Goal: Communication & Community: Answer question/provide support

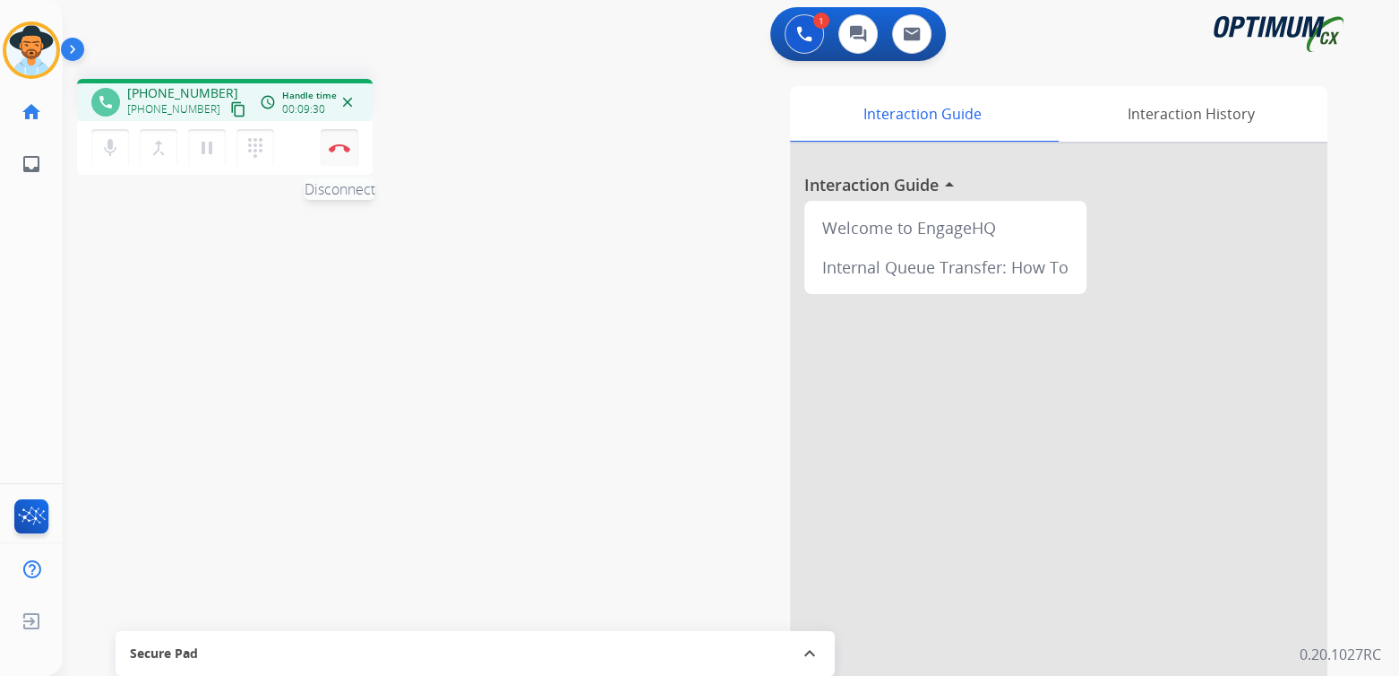
click at [346, 151] on img at bounding box center [340, 147] width 22 height 9
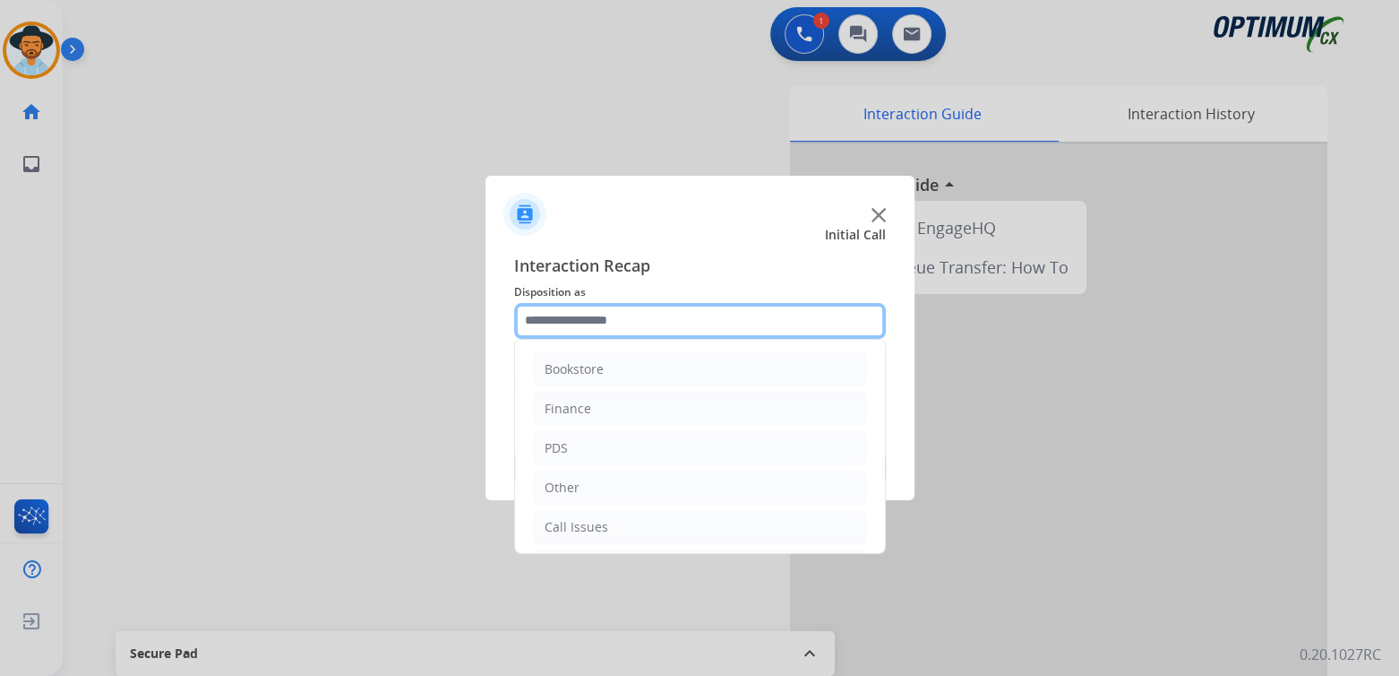
click at [627, 323] on input "text" at bounding box center [700, 321] width 372 height 36
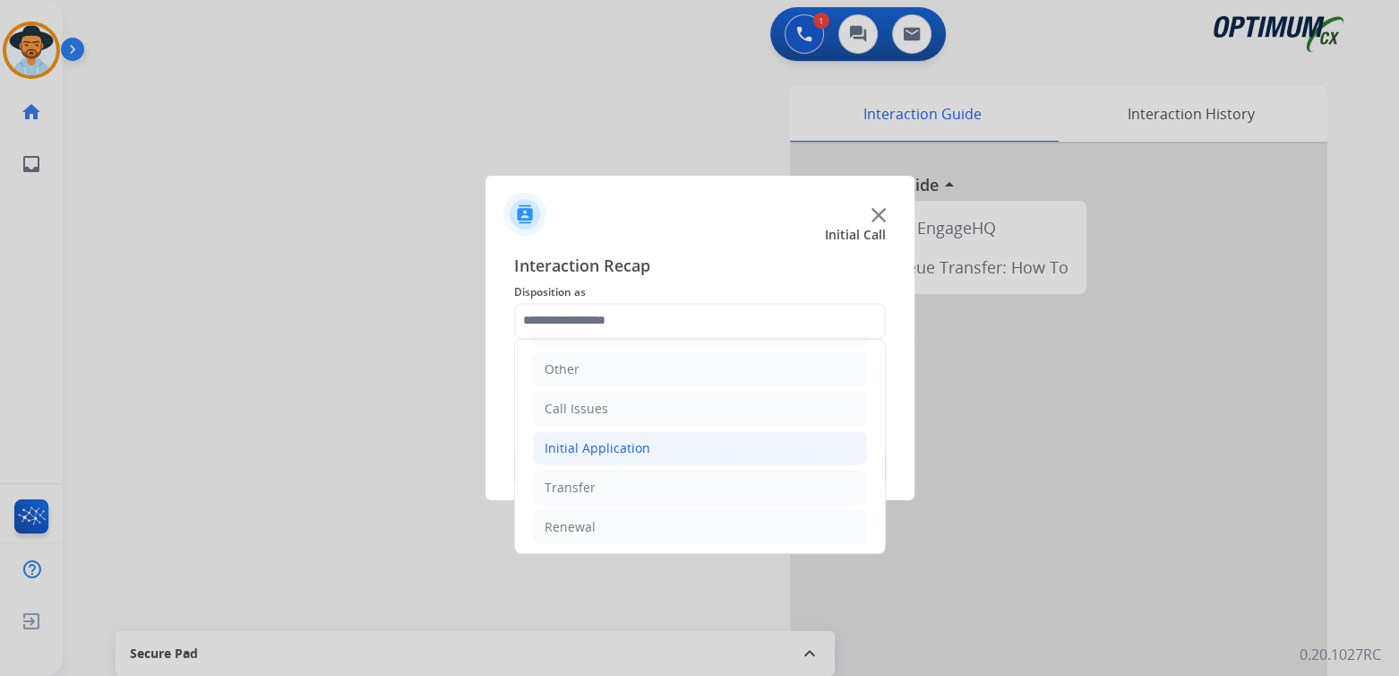
click at [631, 443] on div "Initial Application" at bounding box center [598, 448] width 106 height 18
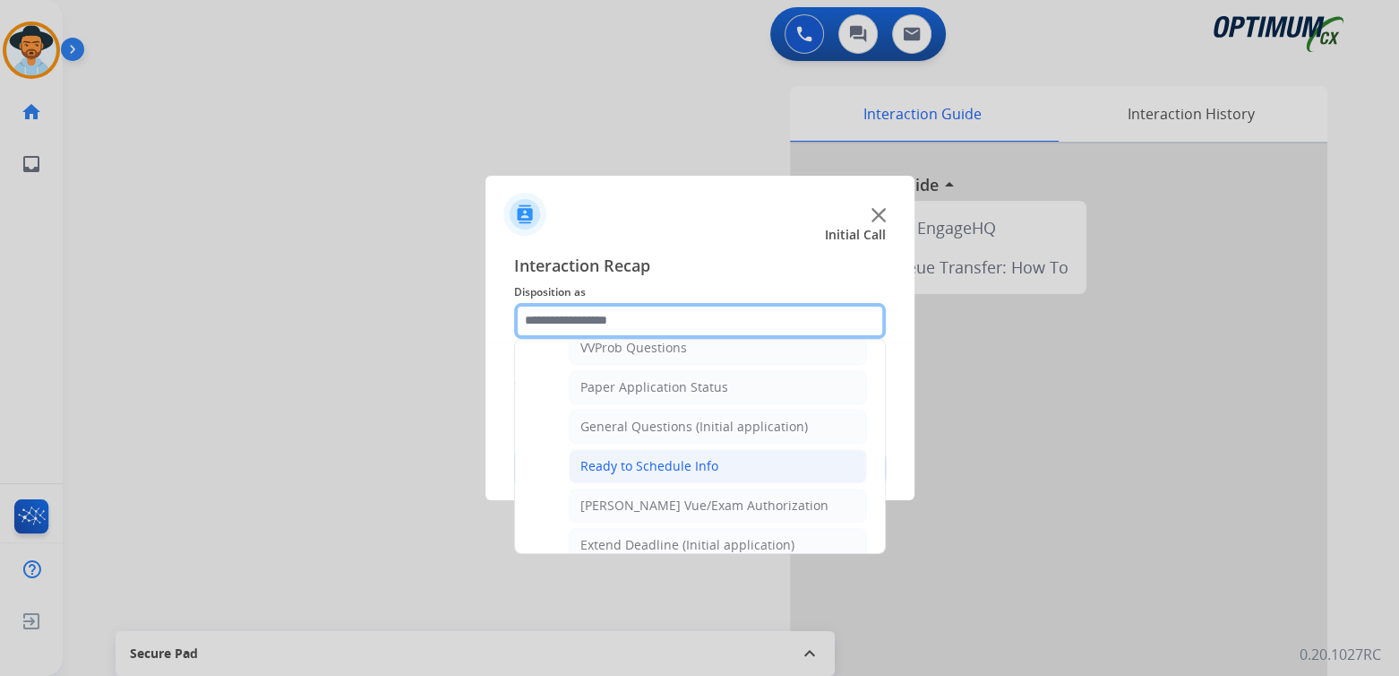
scroll to position [985, 0]
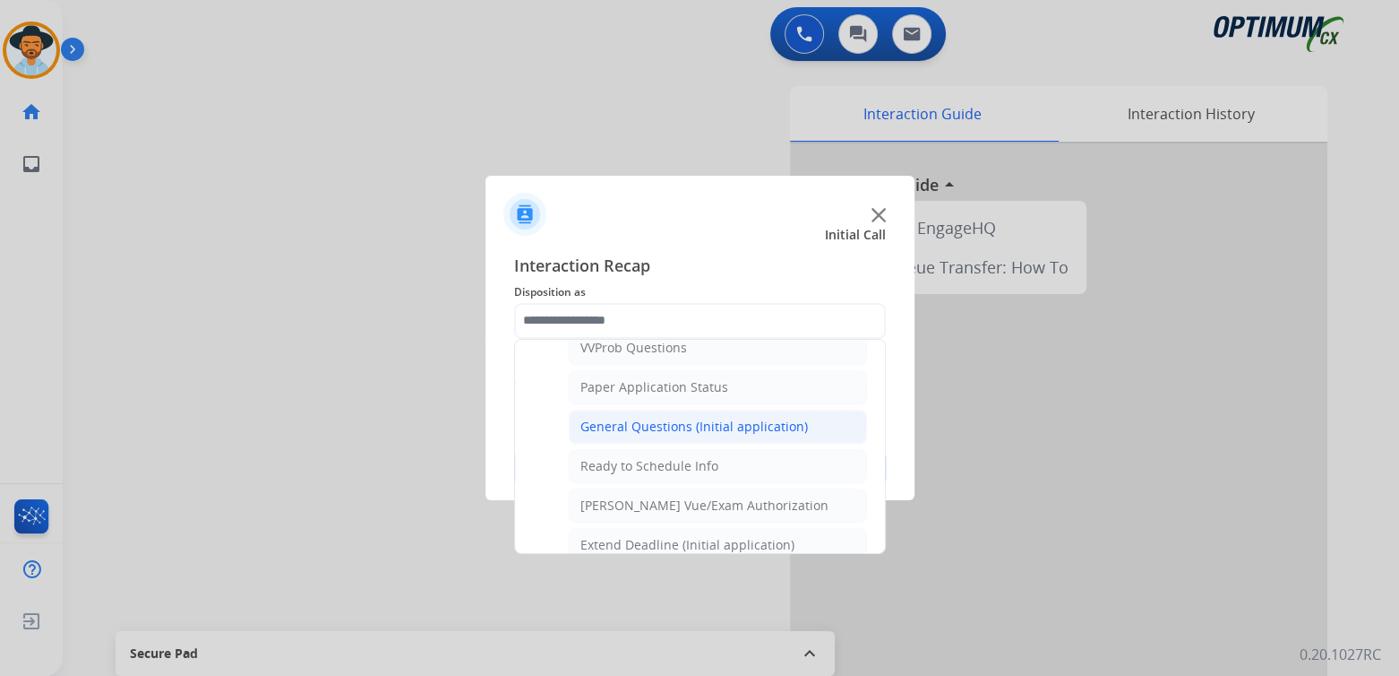
click at [675, 419] on div "General Questions (Initial application)" at bounding box center [695, 426] width 228 height 18
type input "**********"
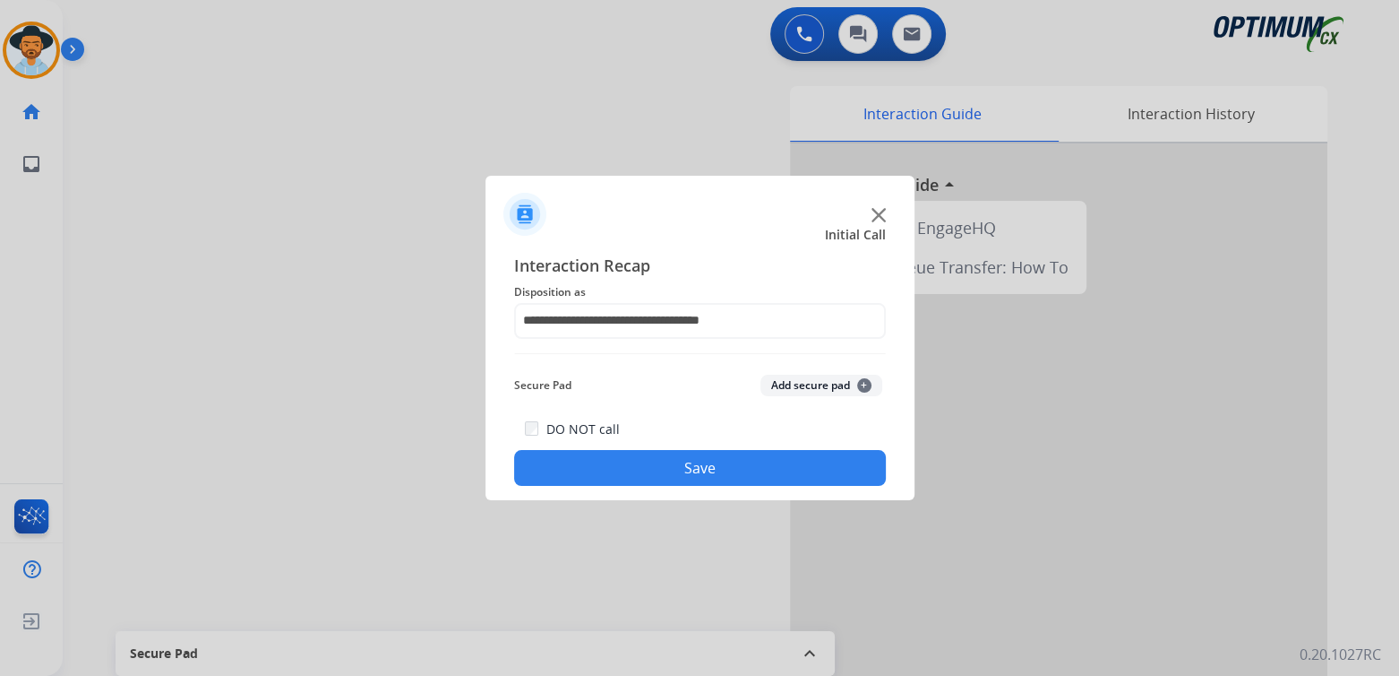
drag, startPoint x: 719, startPoint y: 466, endPoint x: 1319, endPoint y: 442, distance: 600.7
click at [737, 458] on button "Save" at bounding box center [700, 468] width 372 height 36
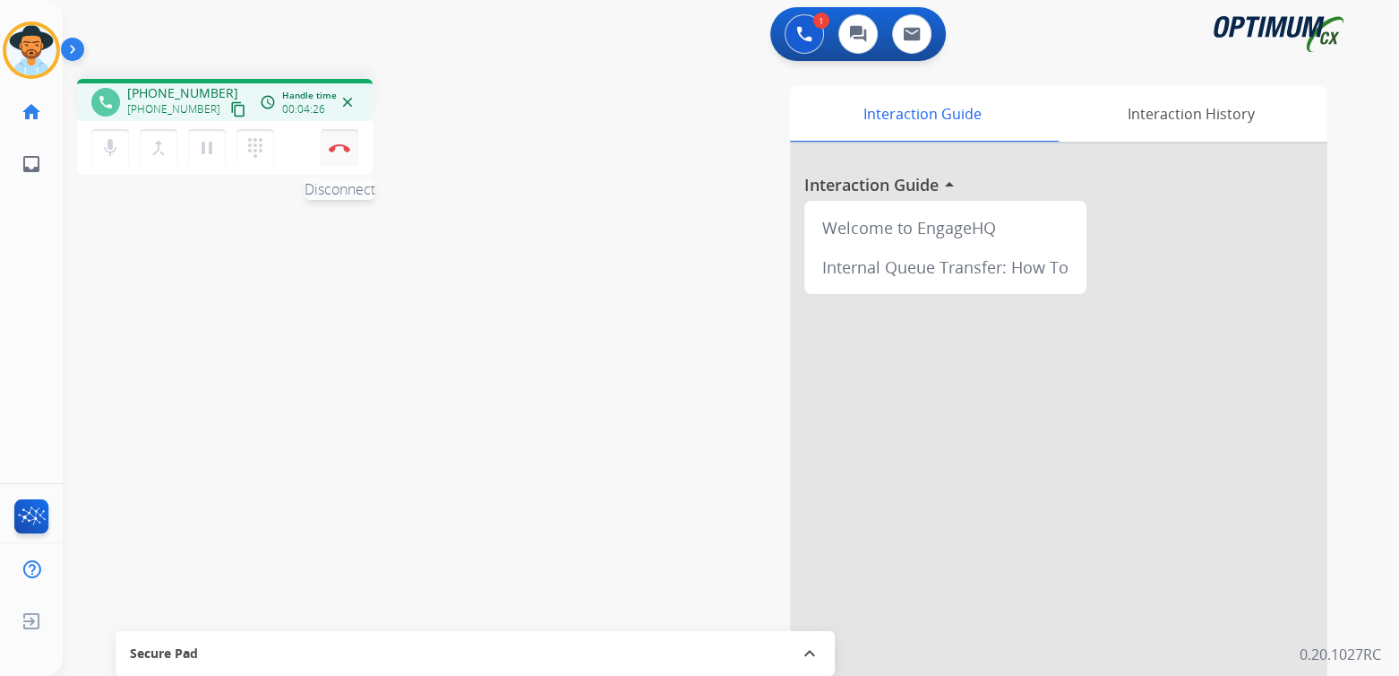
drag, startPoint x: 335, startPoint y: 145, endPoint x: 353, endPoint y: 148, distance: 18.1
click at [335, 146] on img at bounding box center [340, 147] width 22 height 9
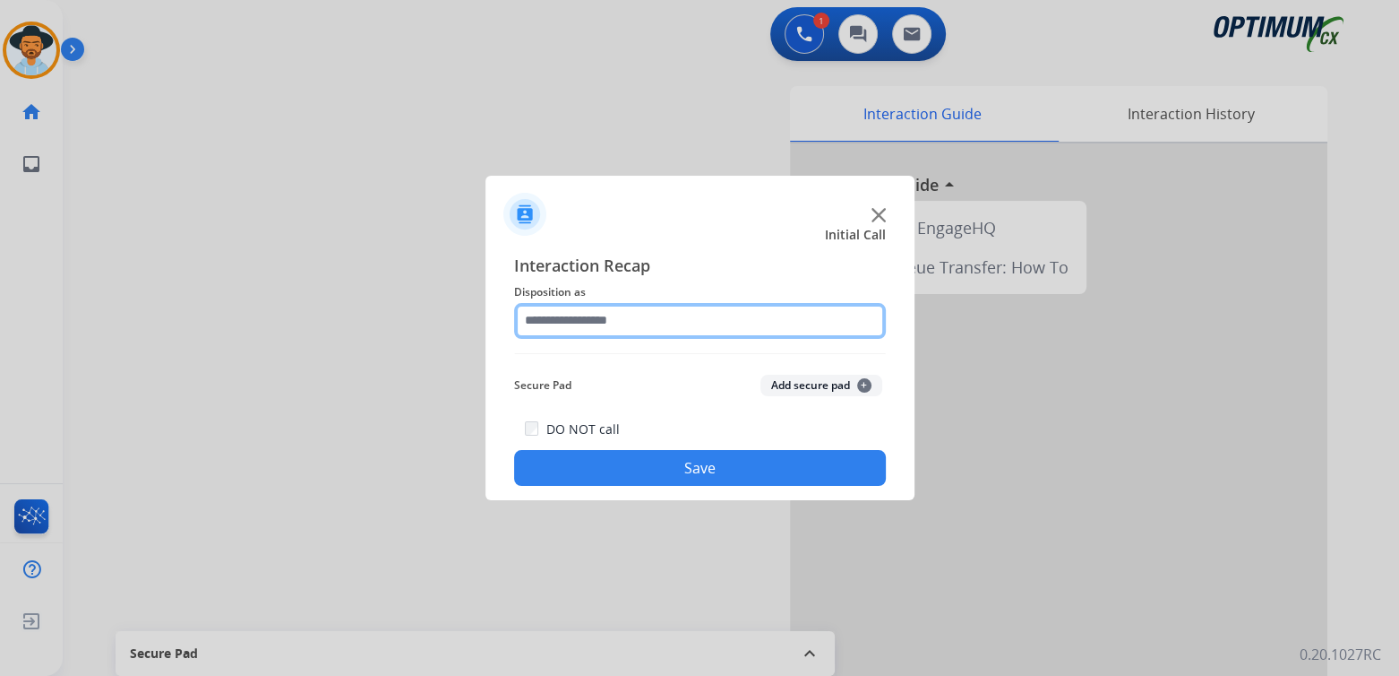
click at [646, 328] on input "text" at bounding box center [700, 321] width 372 height 36
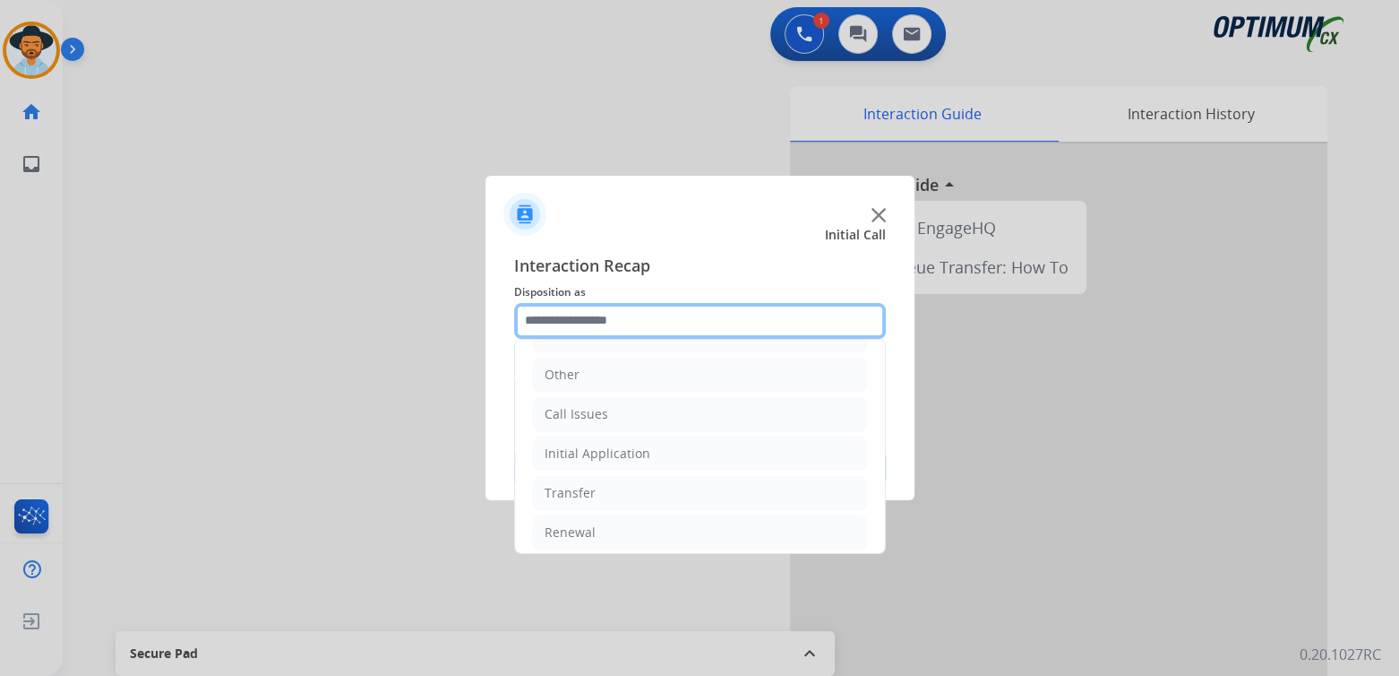
scroll to position [118, 0]
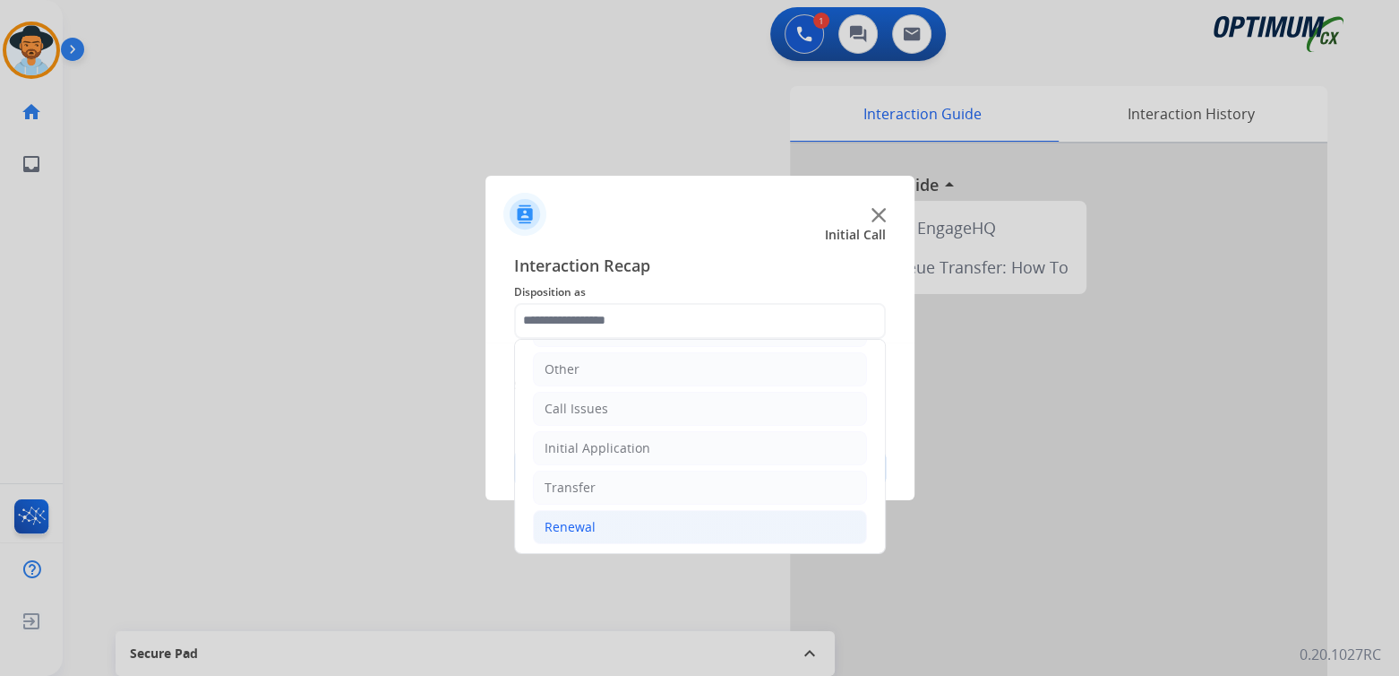
click at [581, 530] on div "Renewal" at bounding box center [570, 527] width 51 height 18
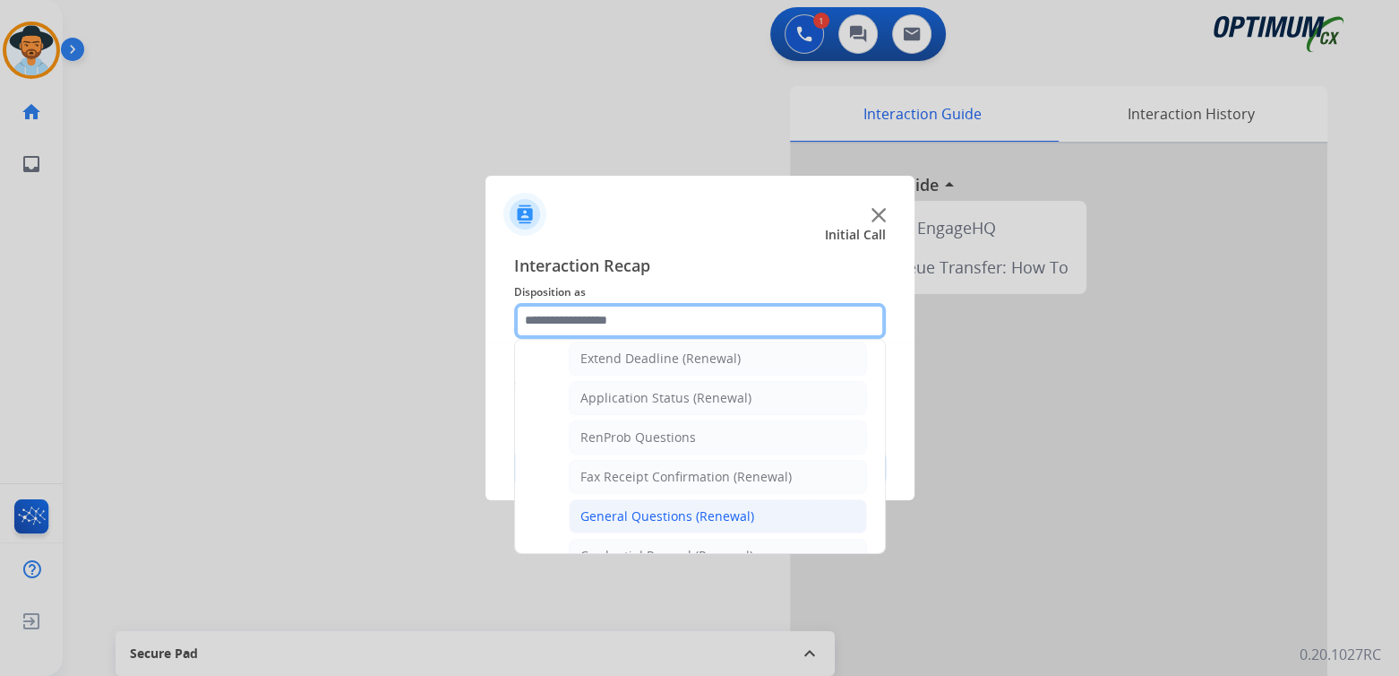
scroll to position [385, 0]
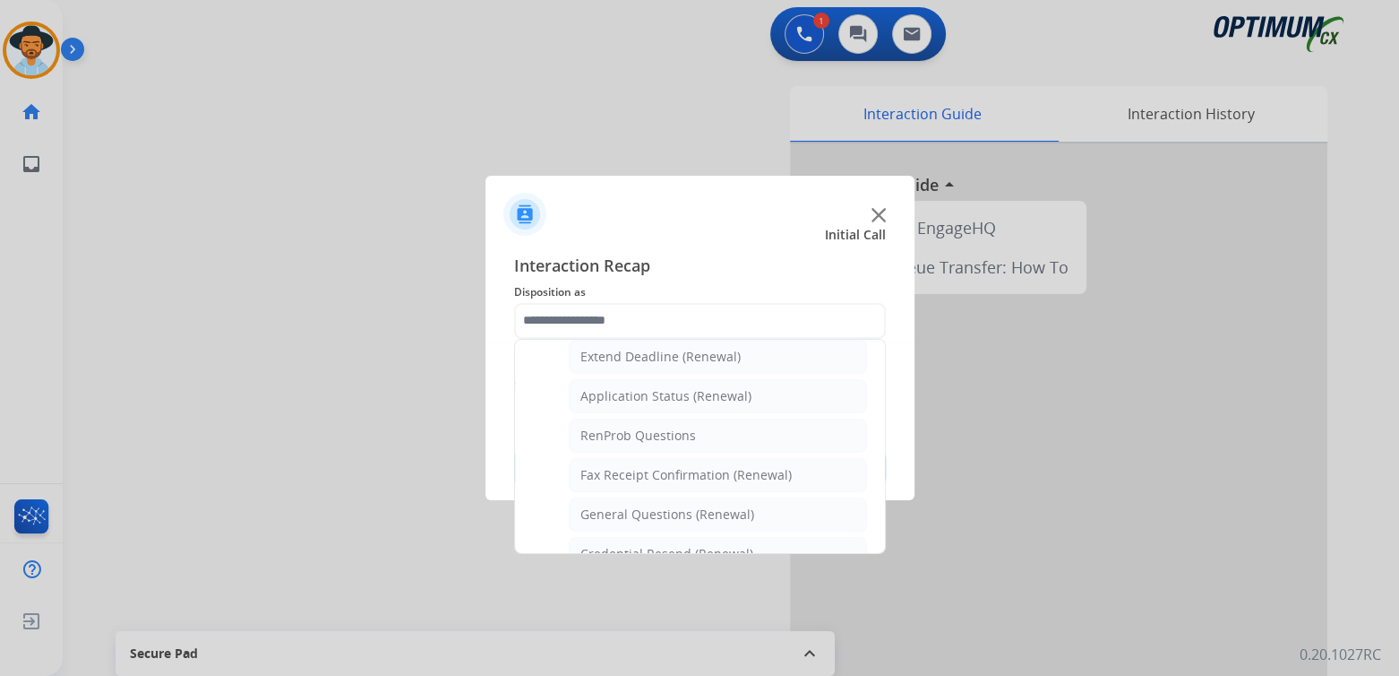
drag, startPoint x: 631, startPoint y: 506, endPoint x: 656, endPoint y: 505, distance: 25.1
click at [631, 505] on div "General Questions (Renewal)" at bounding box center [668, 514] width 174 height 18
type input "**********"
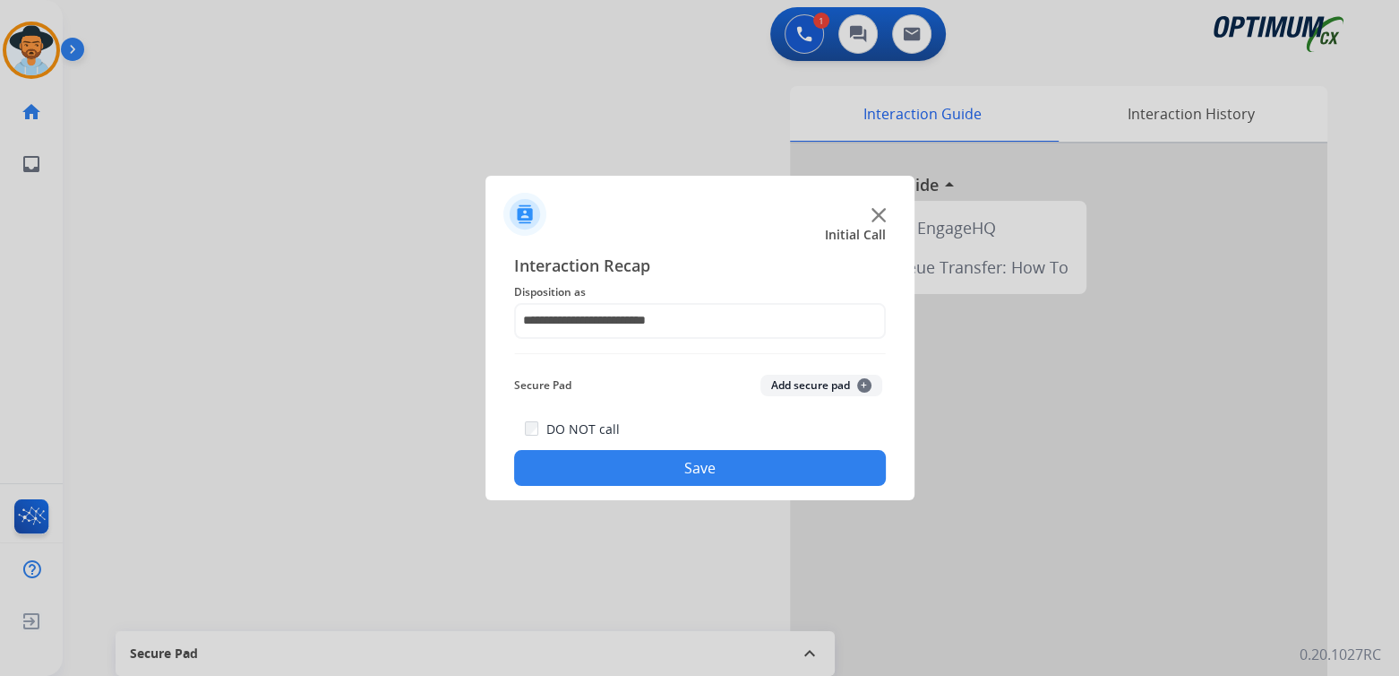
click at [717, 460] on button "Save" at bounding box center [700, 468] width 372 height 36
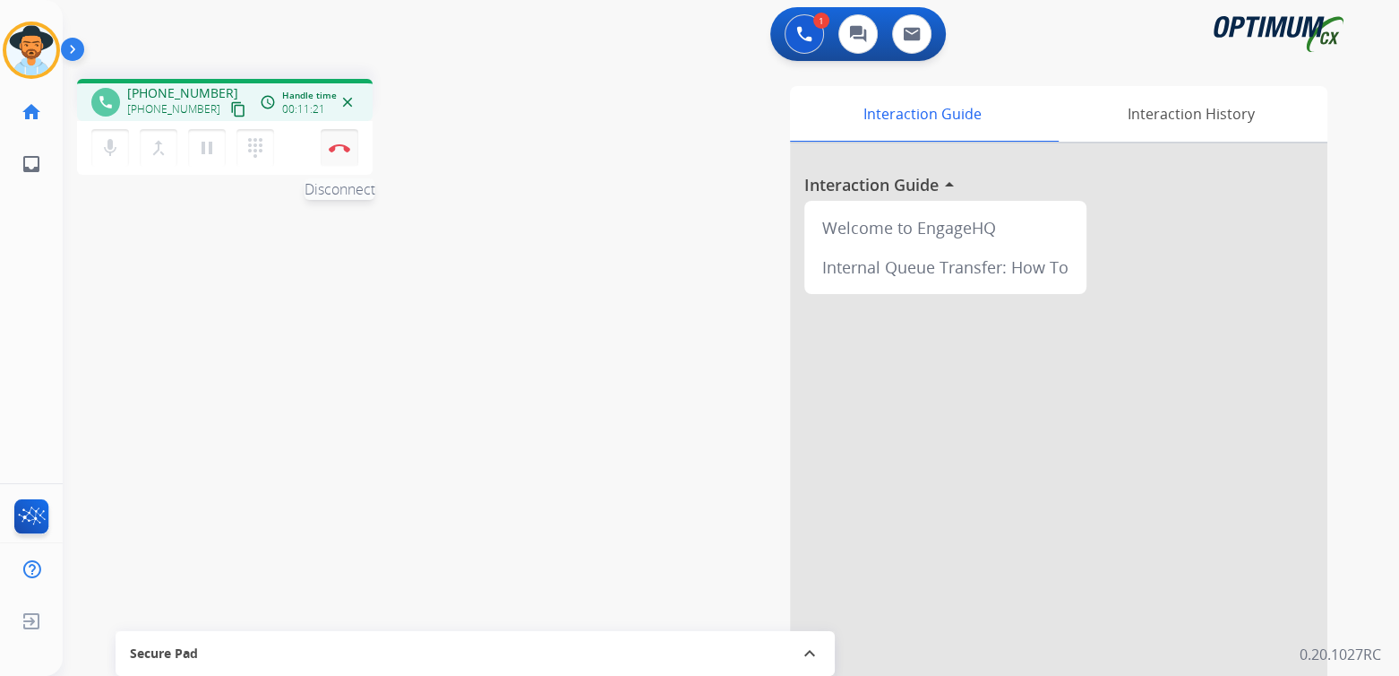
drag, startPoint x: 340, startPoint y: 152, endPoint x: 348, endPoint y: 166, distance: 15.7
click at [348, 166] on div "mic Mute merge_type Bridge pause Hold dialpad Dialpad Disconnect" at bounding box center [225, 148] width 296 height 54
click at [340, 146] on img at bounding box center [340, 147] width 22 height 9
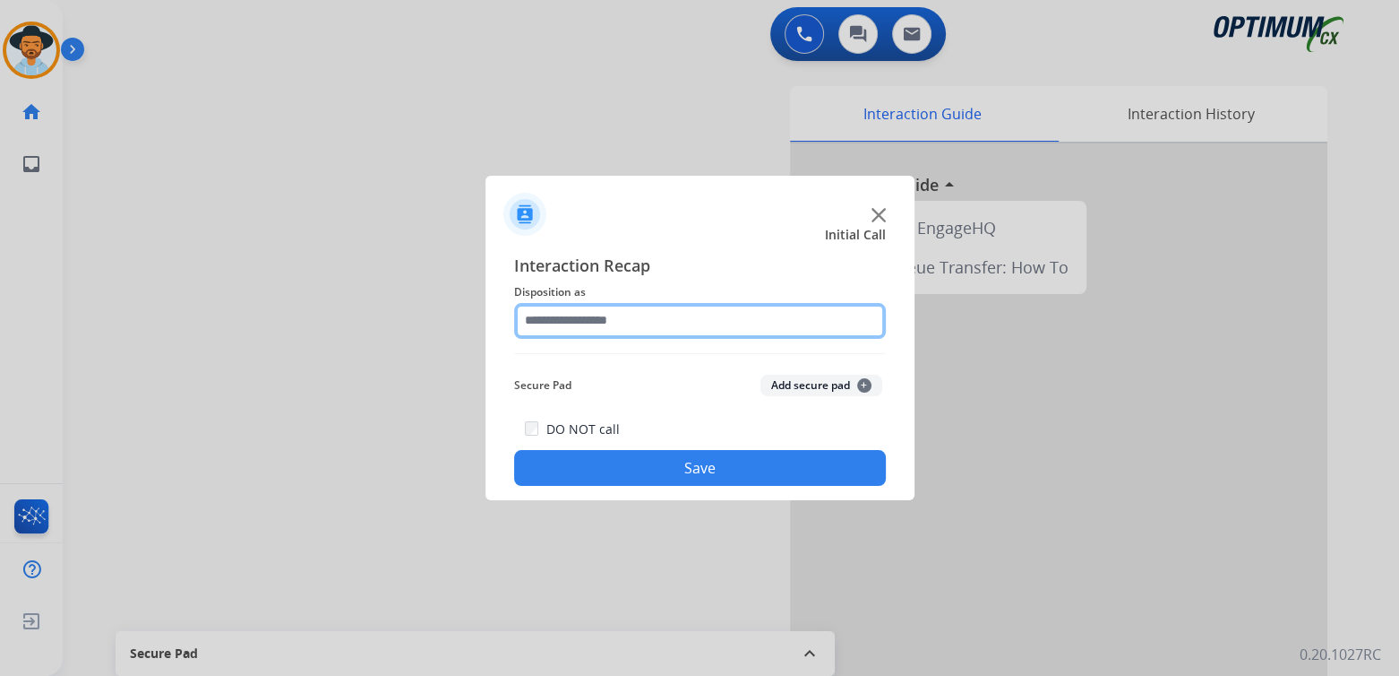
click at [627, 315] on input "text" at bounding box center [700, 321] width 372 height 36
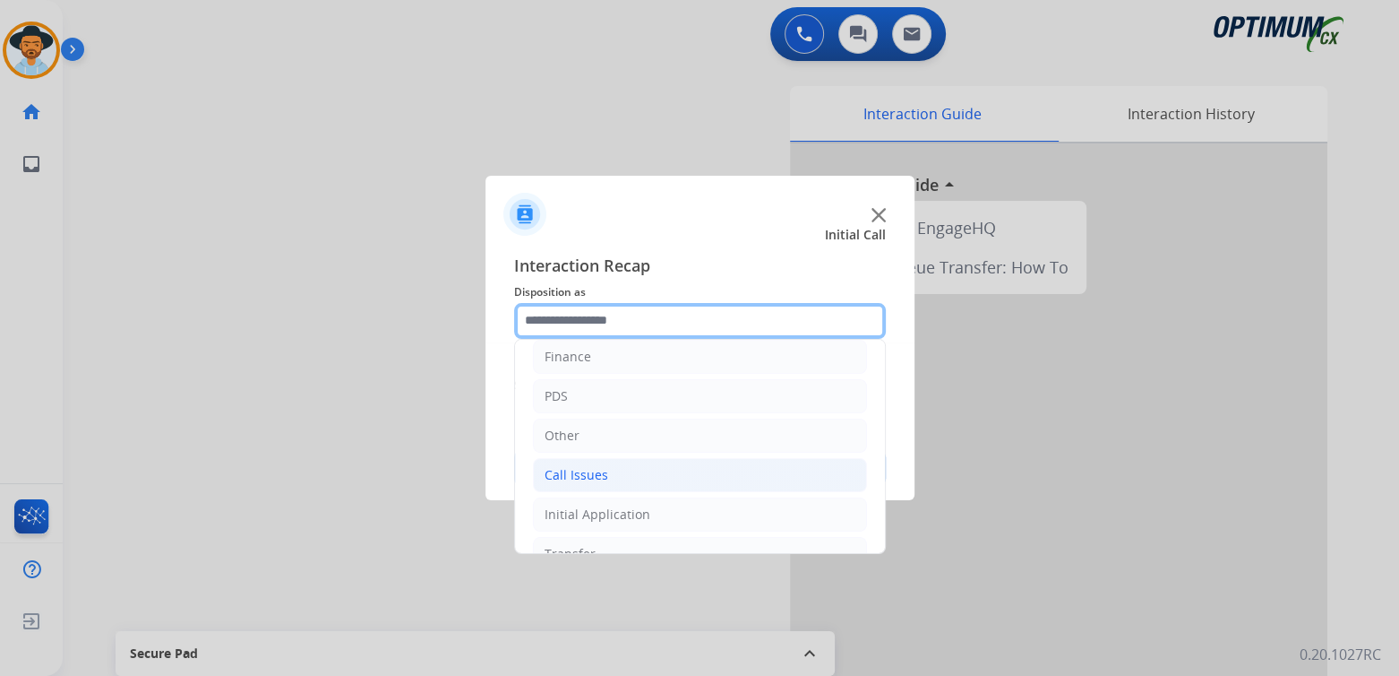
scroll to position [118, 0]
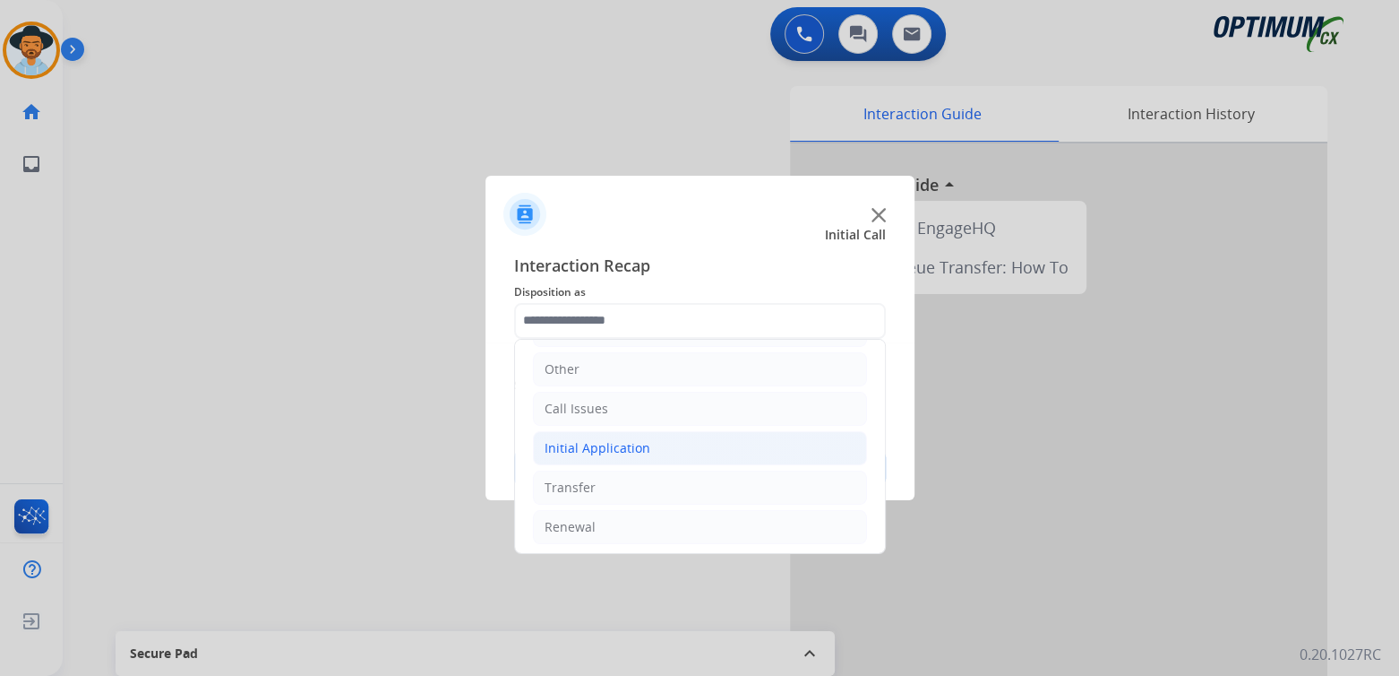
click at [624, 447] on div "Initial Application" at bounding box center [598, 448] width 106 height 18
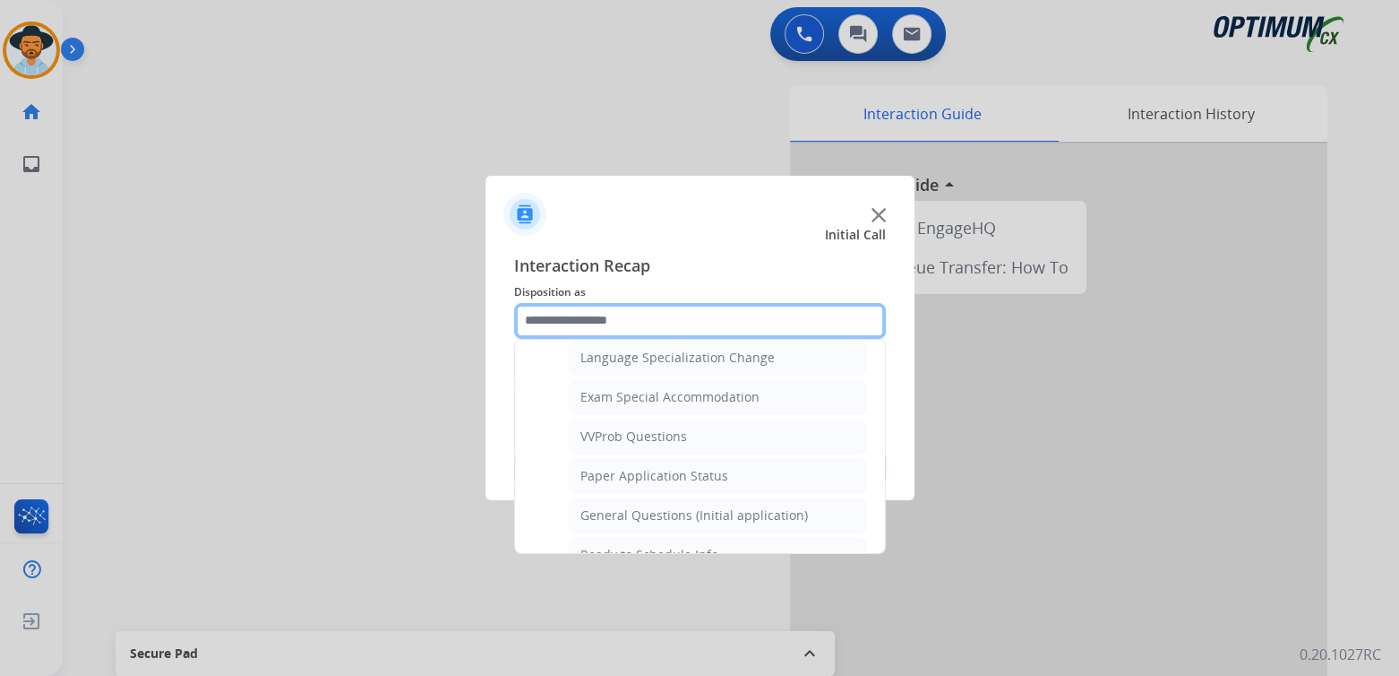
scroll to position [896, 0]
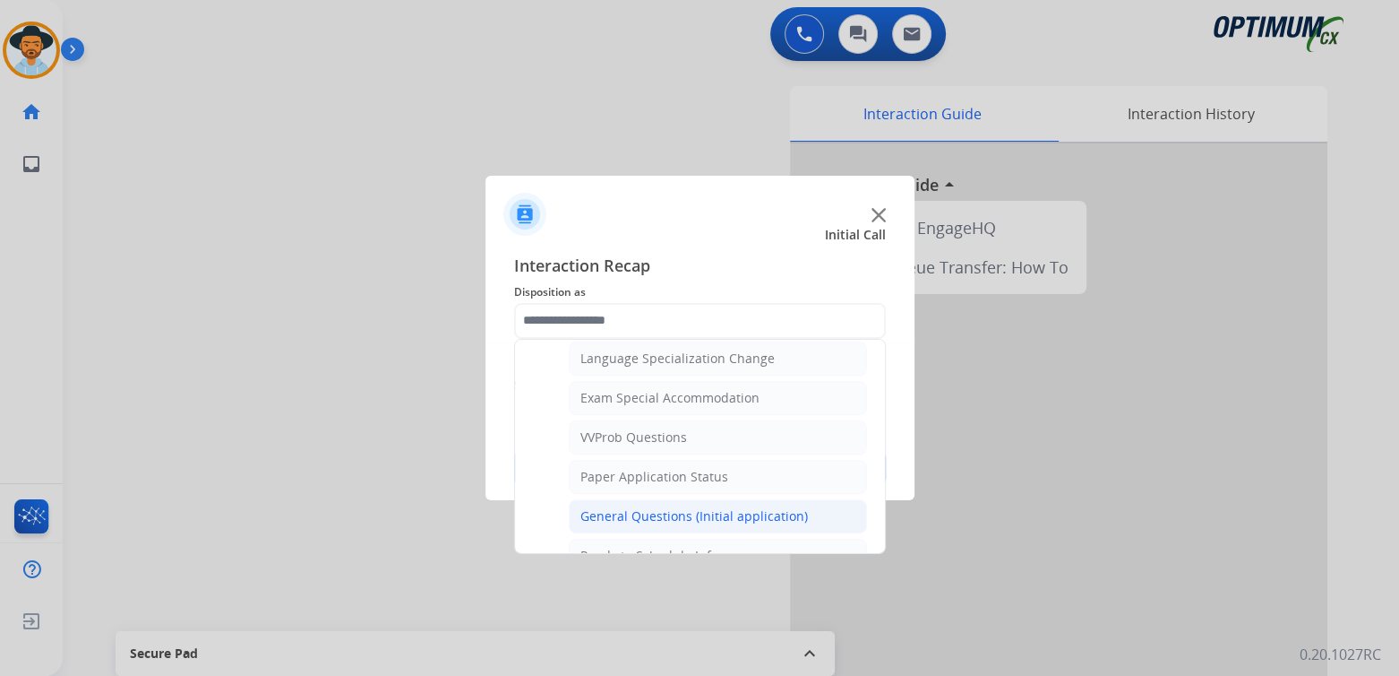
click at [665, 508] on div "General Questions (Initial application)" at bounding box center [695, 516] width 228 height 18
type input "**********"
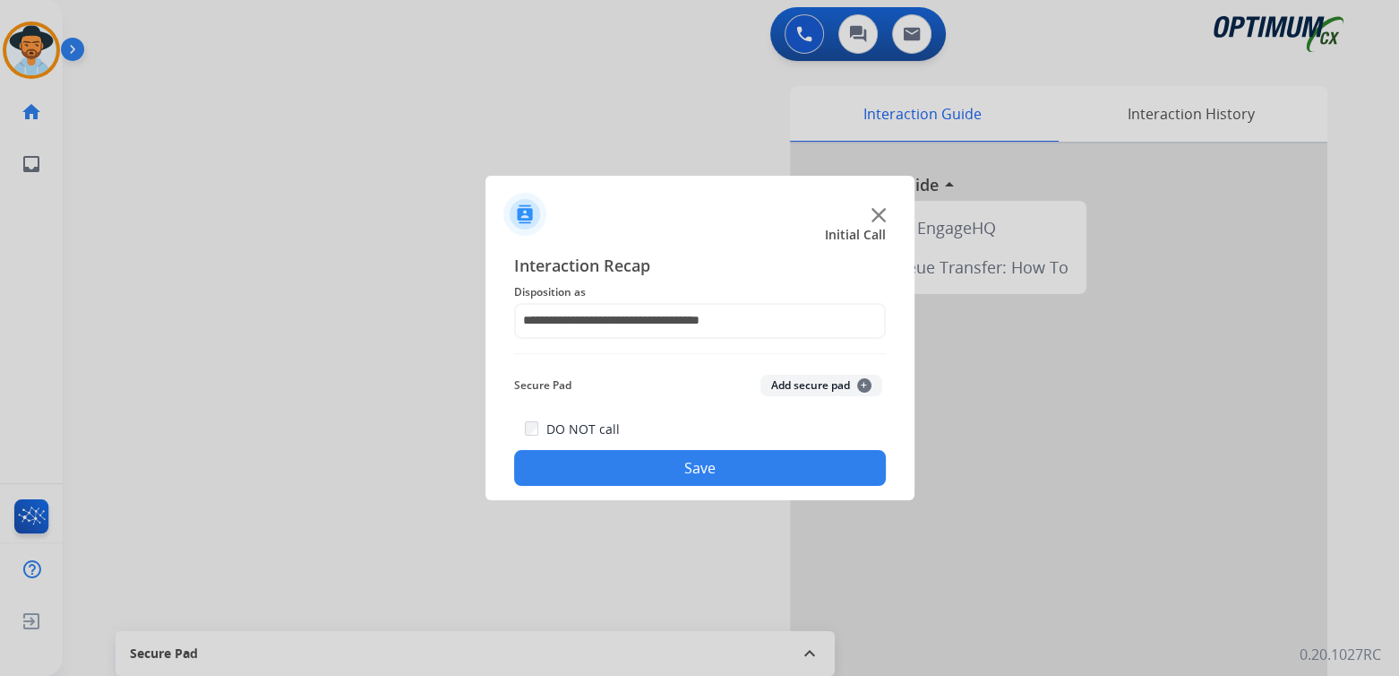
click at [715, 457] on button "Save" at bounding box center [700, 468] width 372 height 36
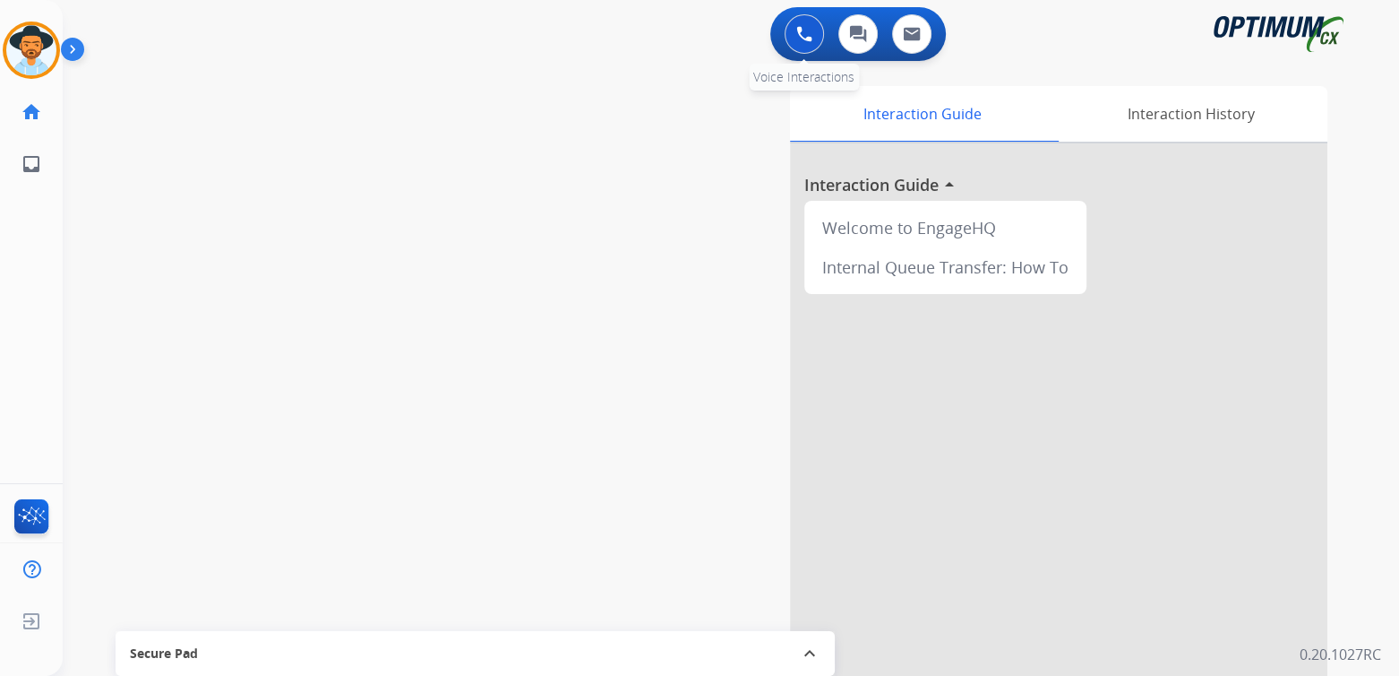
click at [799, 31] on img at bounding box center [804, 34] width 16 height 16
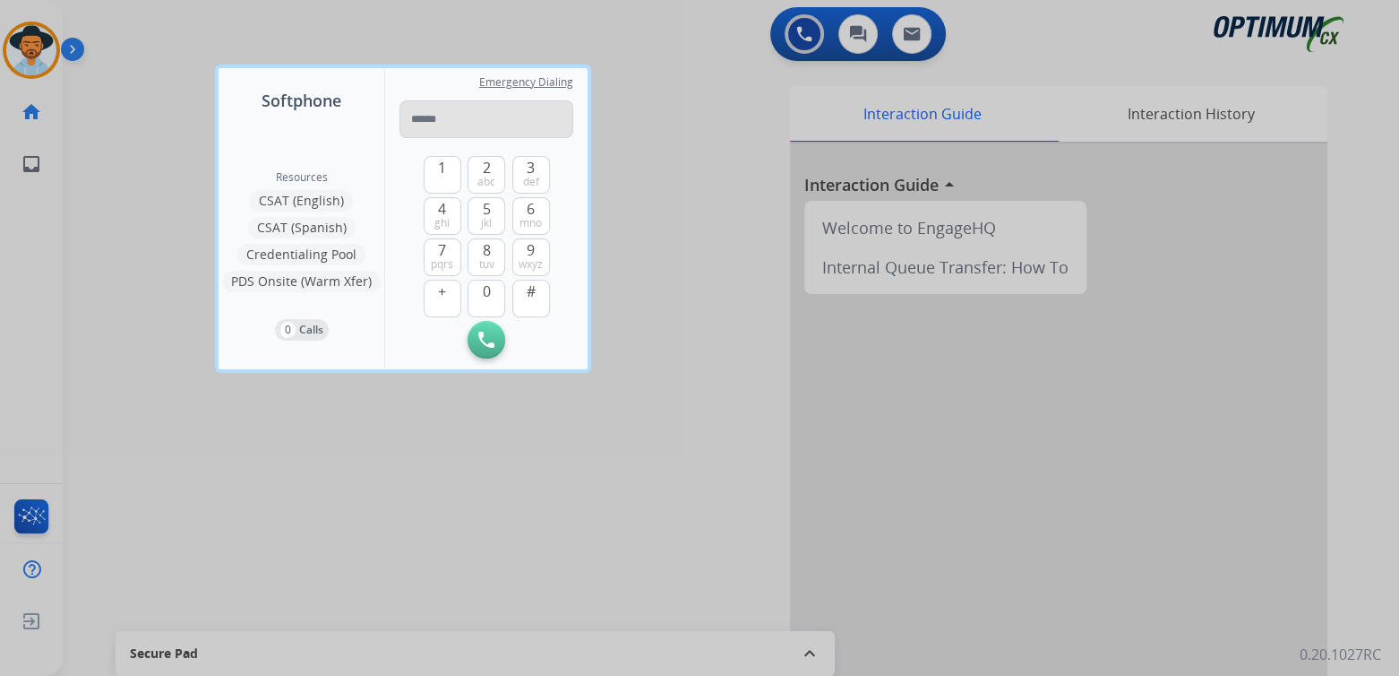
click at [441, 118] on input "tel" at bounding box center [487, 119] width 174 height 38
type input "**********"
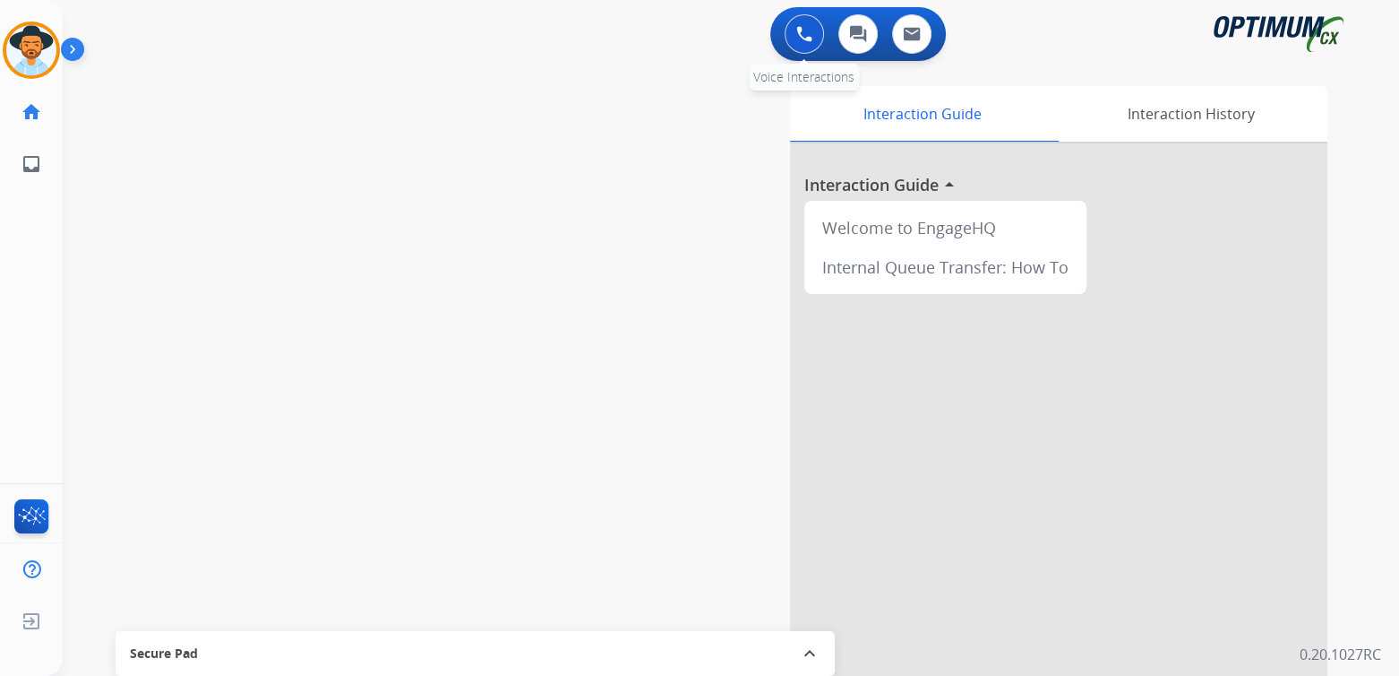
click at [796, 31] on img at bounding box center [804, 34] width 16 height 16
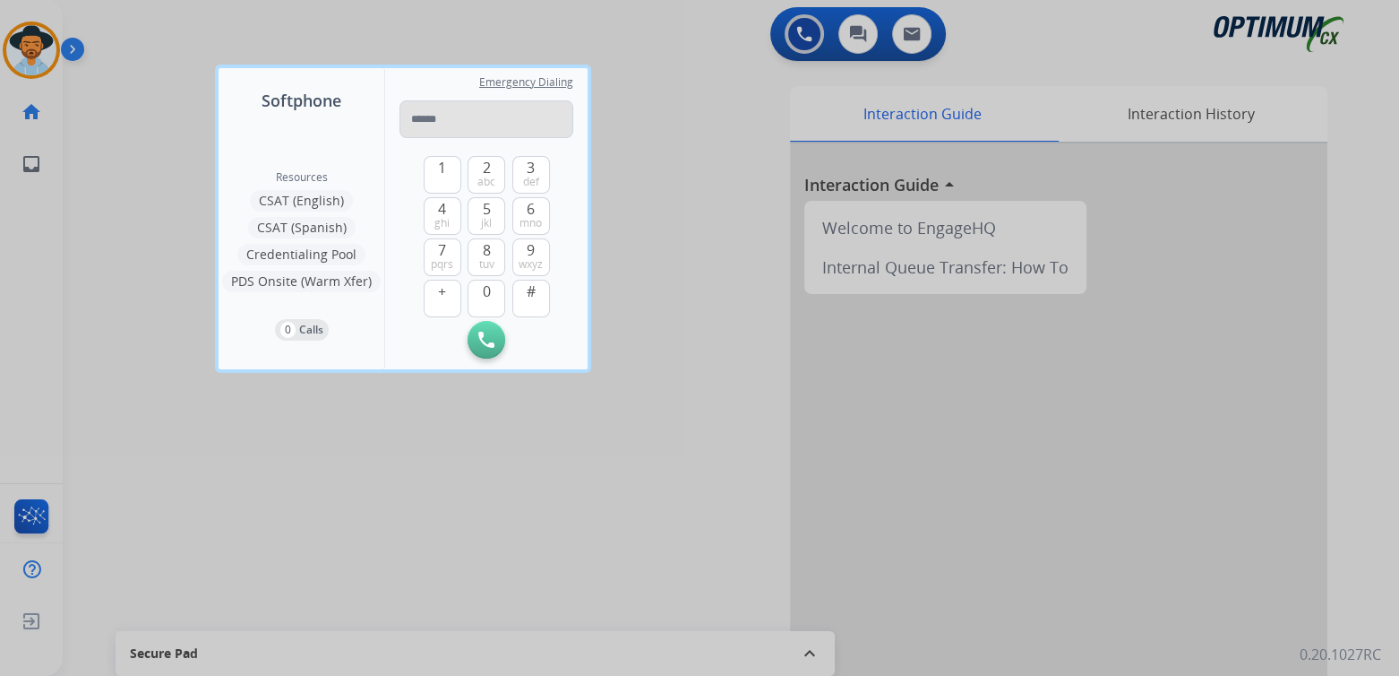
click at [471, 131] on input "tel" at bounding box center [487, 119] width 174 height 38
type input "**********"
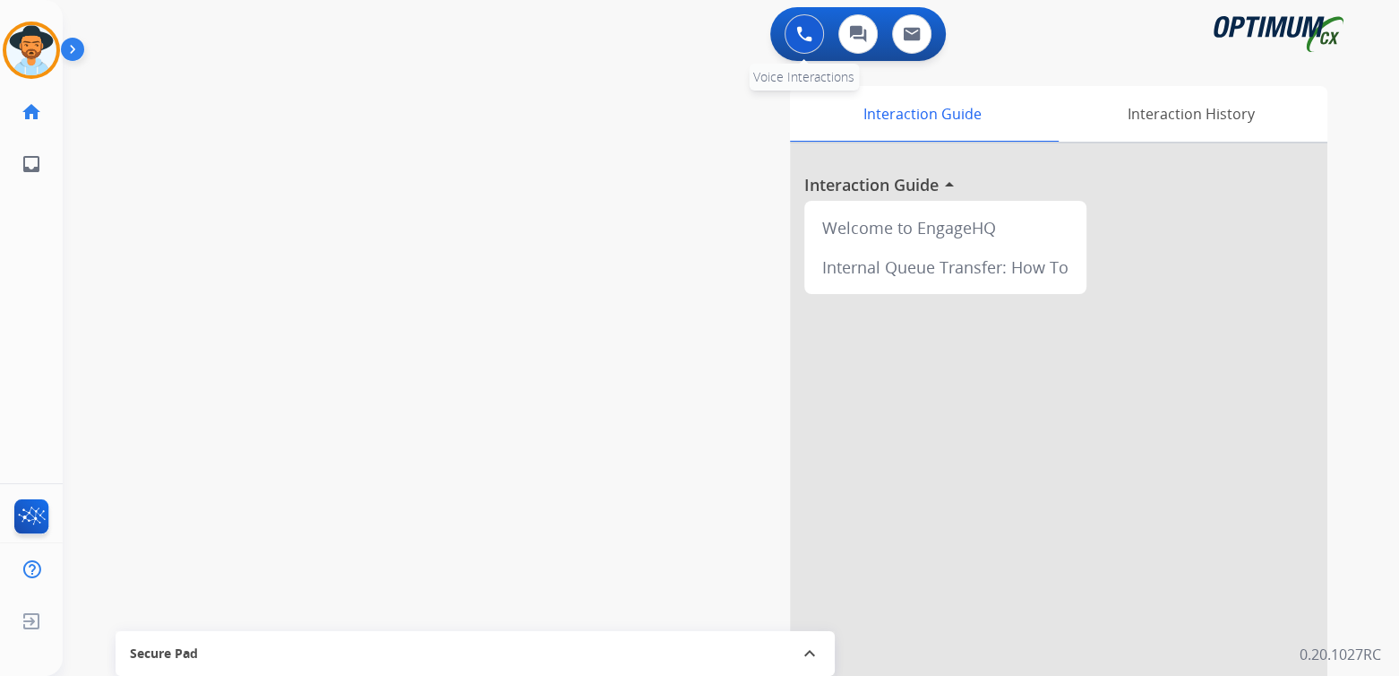
click at [802, 37] on img at bounding box center [804, 34] width 16 height 16
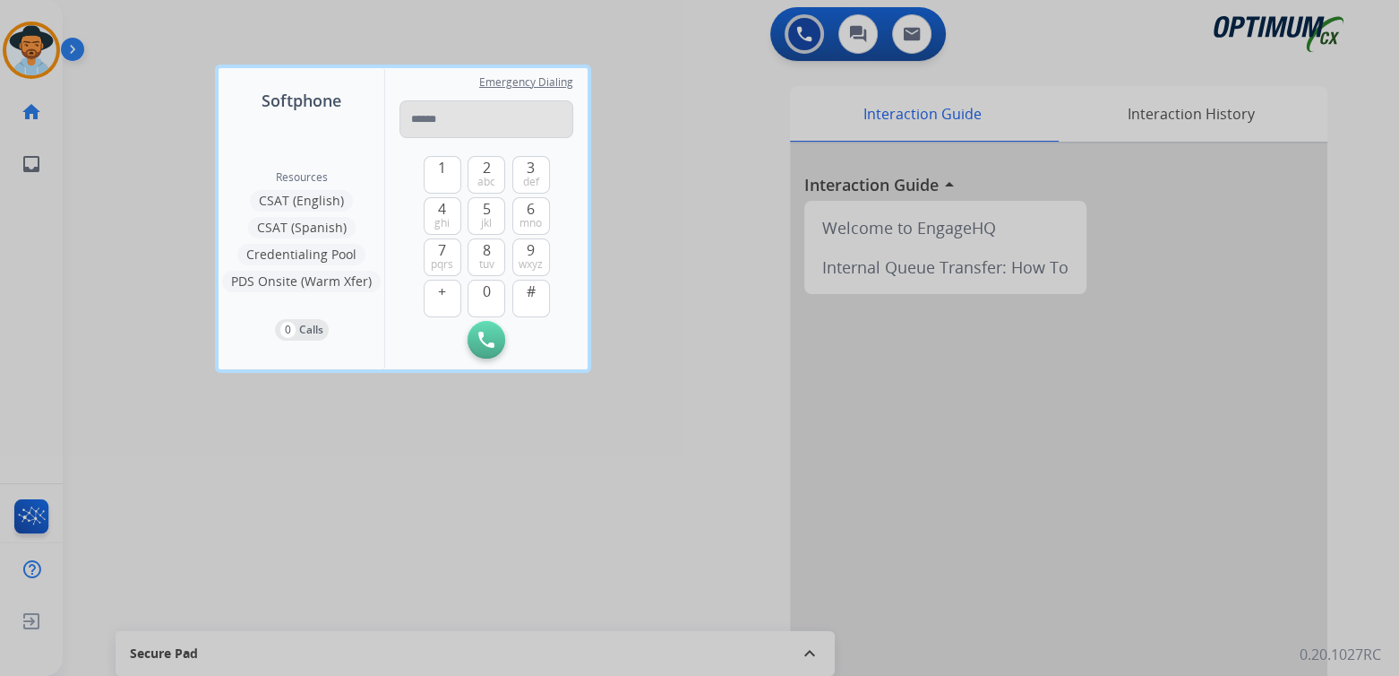
click at [468, 128] on input "tel" at bounding box center [487, 119] width 174 height 38
type input "**********"
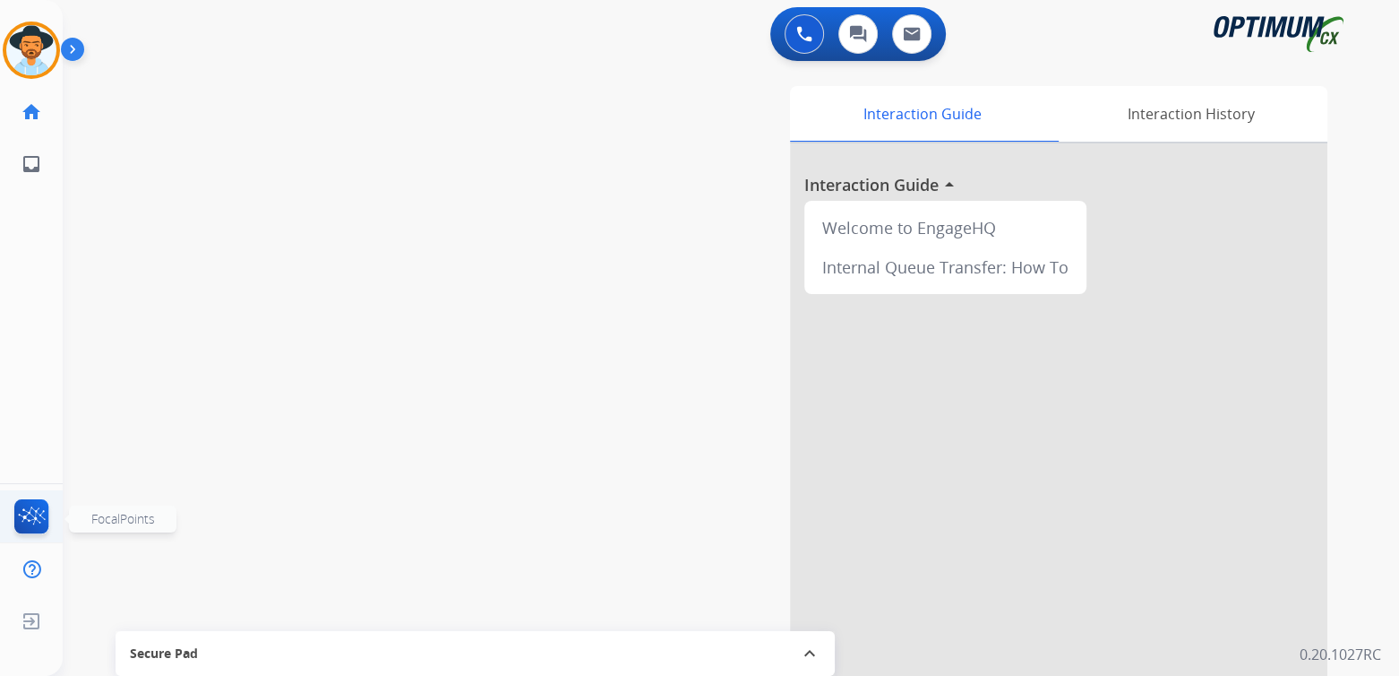
click at [35, 512] on img at bounding box center [32, 519] width 42 height 41
click at [27, 515] on img at bounding box center [32, 519] width 42 height 41
click at [803, 30] on img at bounding box center [804, 34] width 16 height 16
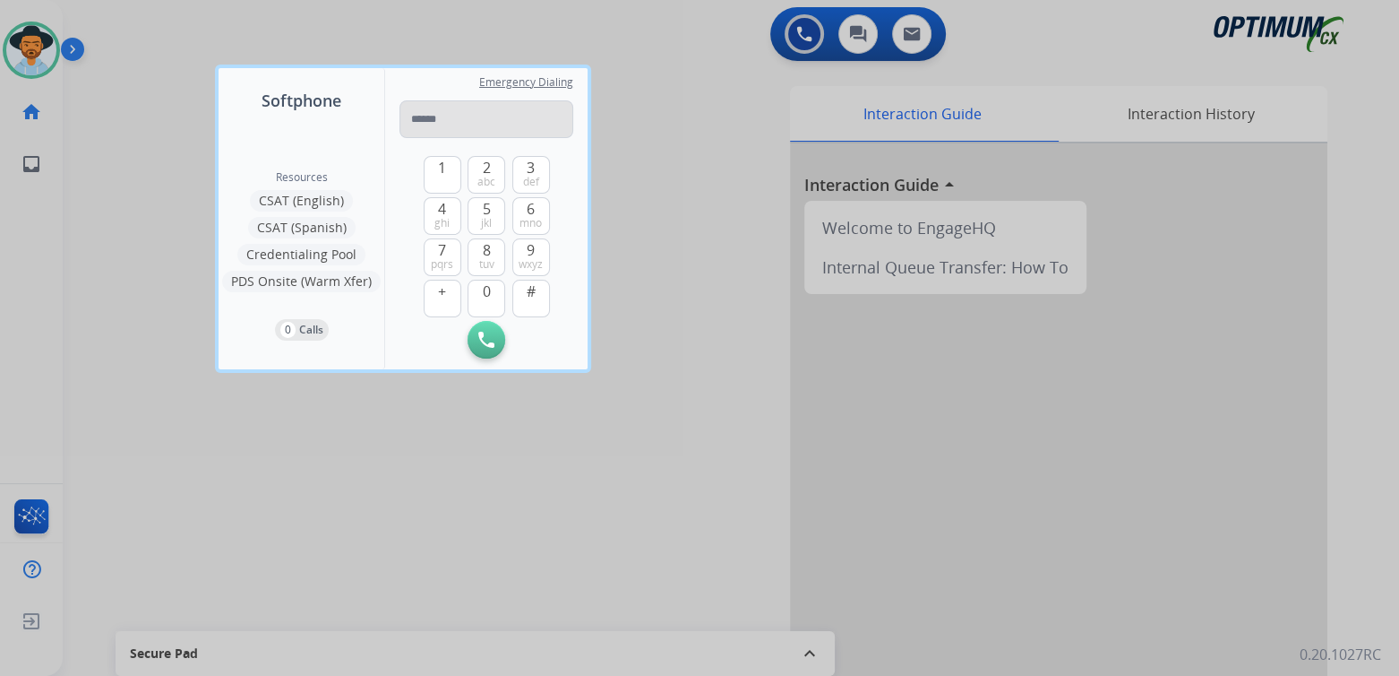
click at [422, 128] on input "tel" at bounding box center [487, 119] width 174 height 38
type input "*"
type input "**********"
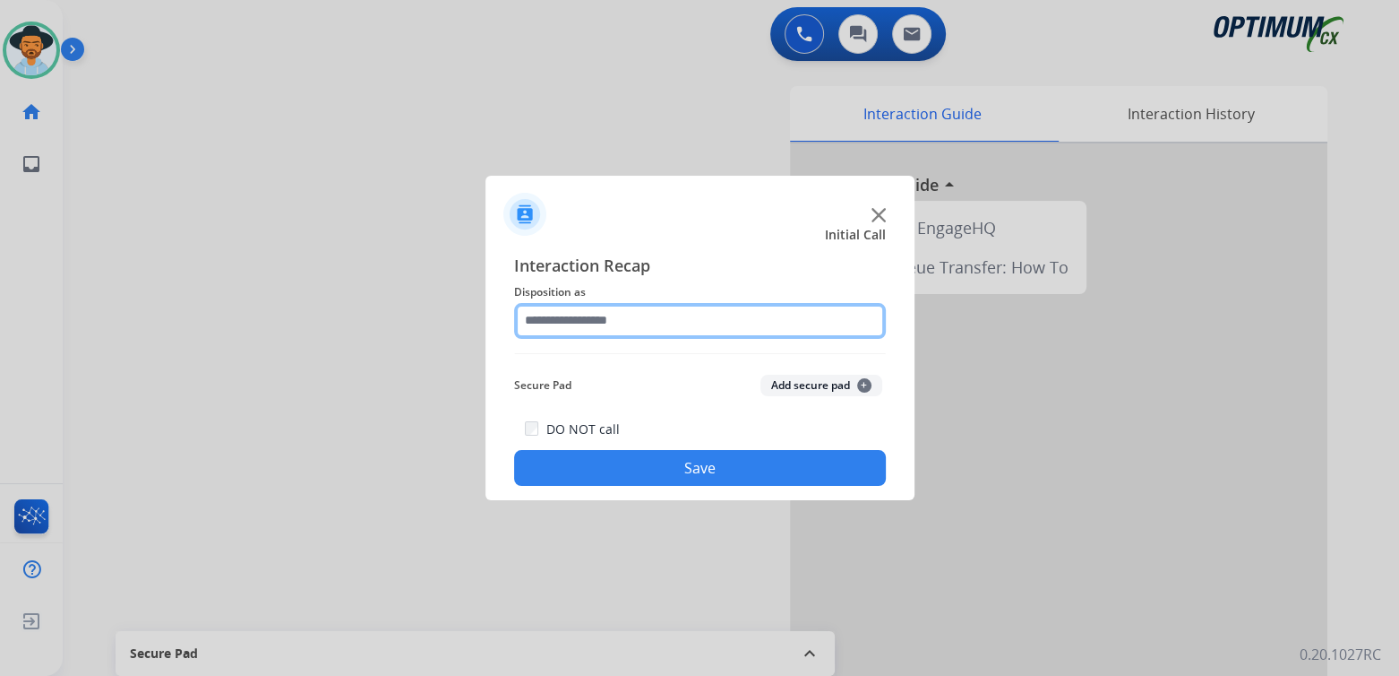
click at [632, 330] on input "text" at bounding box center [700, 321] width 372 height 36
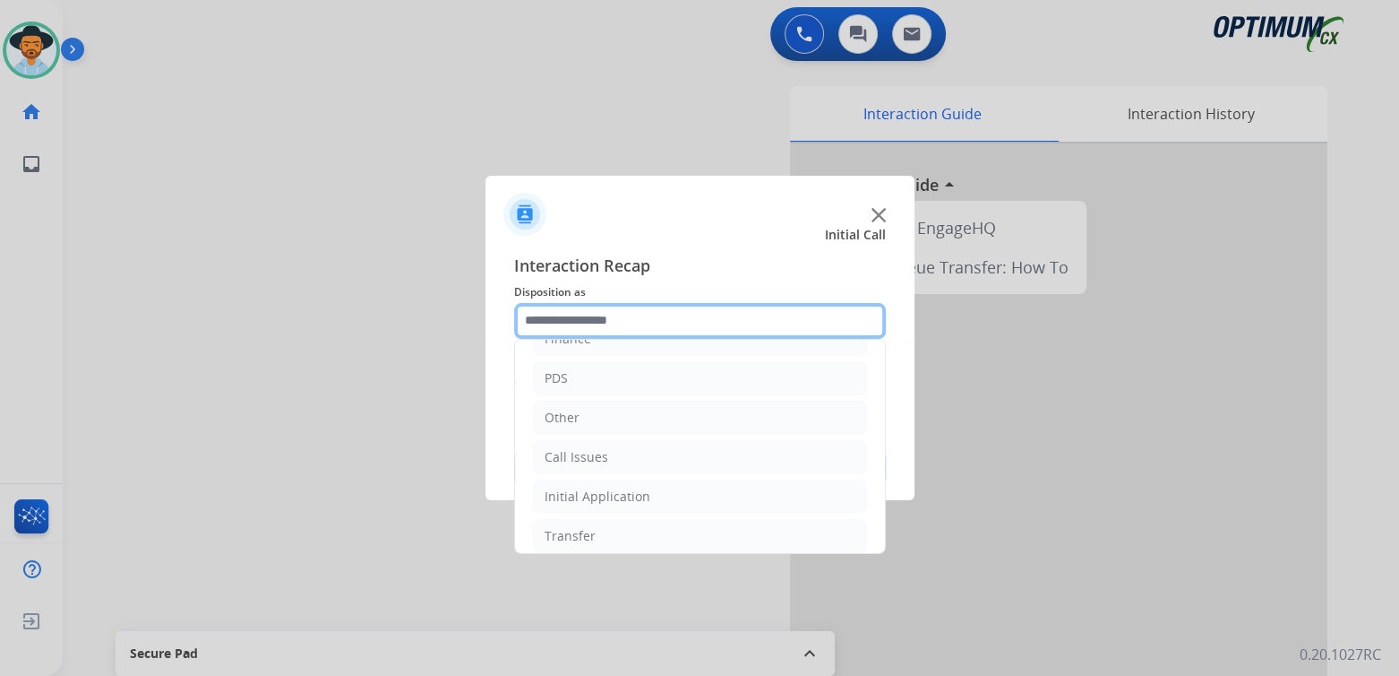
scroll to position [118, 0]
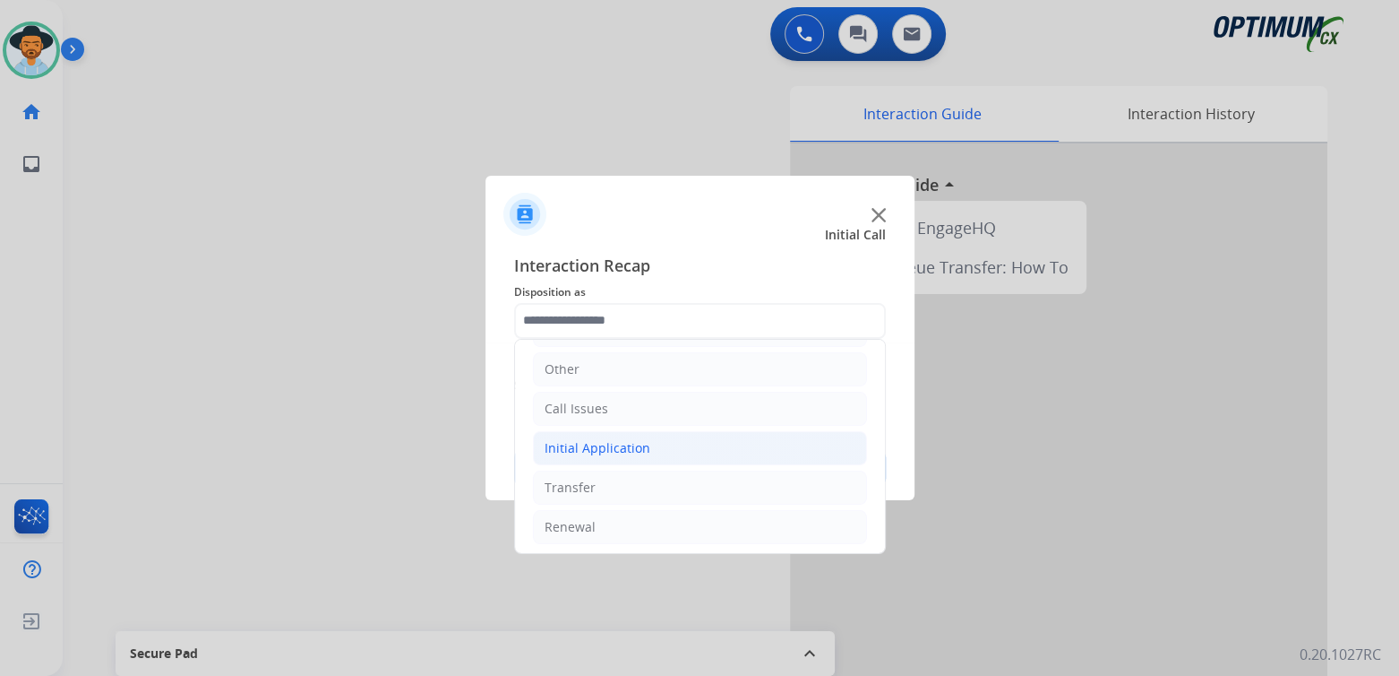
click at [633, 442] on div "Initial Application" at bounding box center [598, 448] width 106 height 18
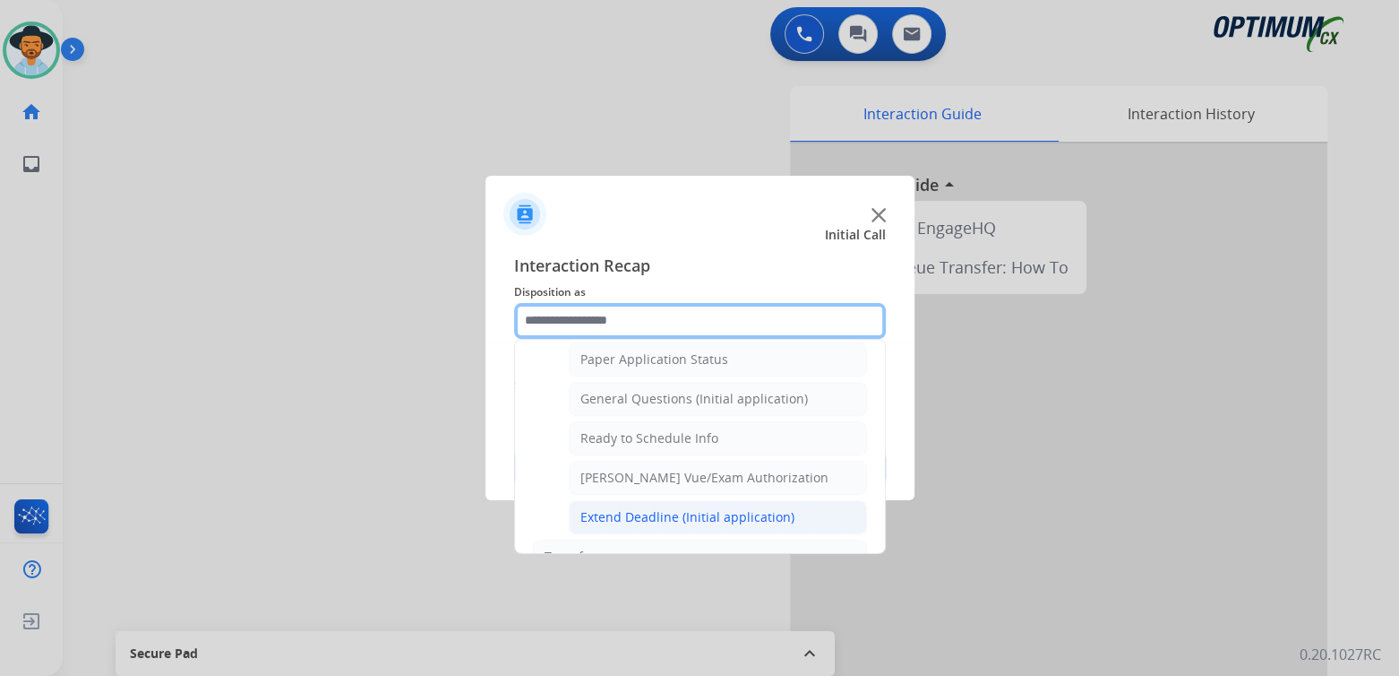
scroll to position [1014, 0]
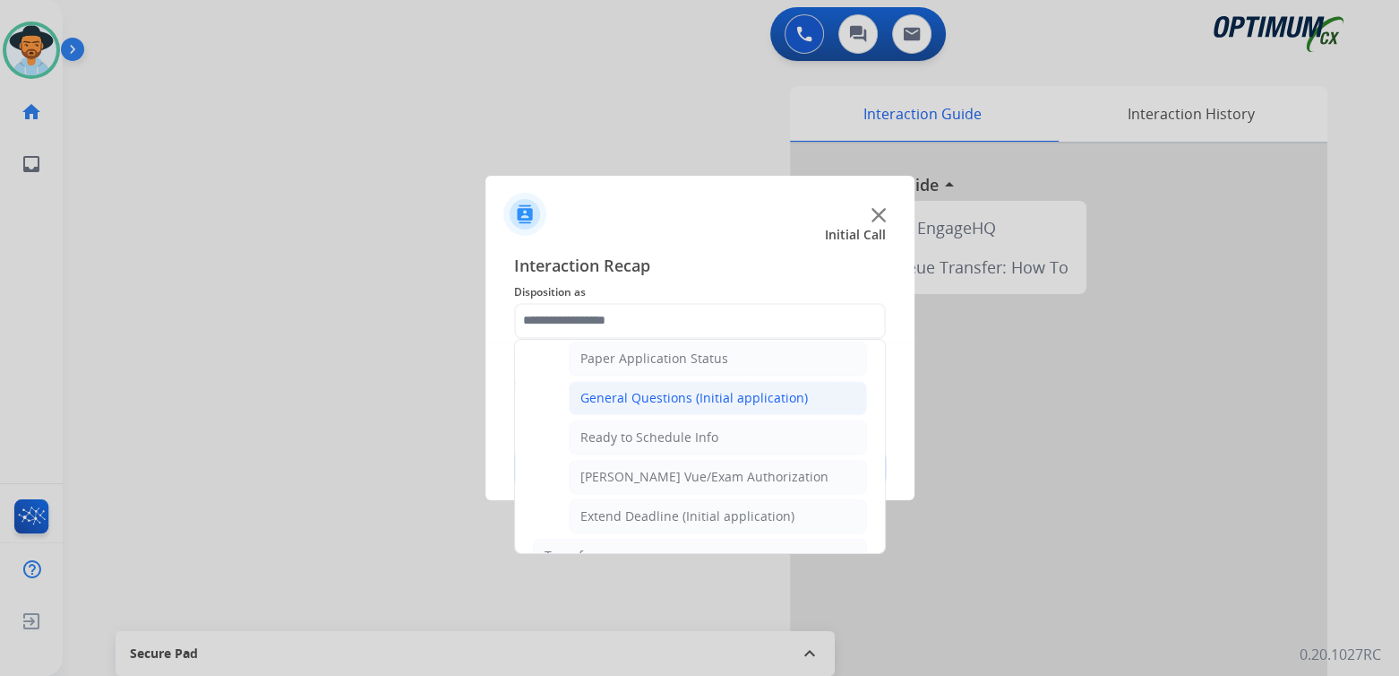
click at [663, 392] on div "General Questions (Initial application)" at bounding box center [695, 398] width 228 height 18
type input "**********"
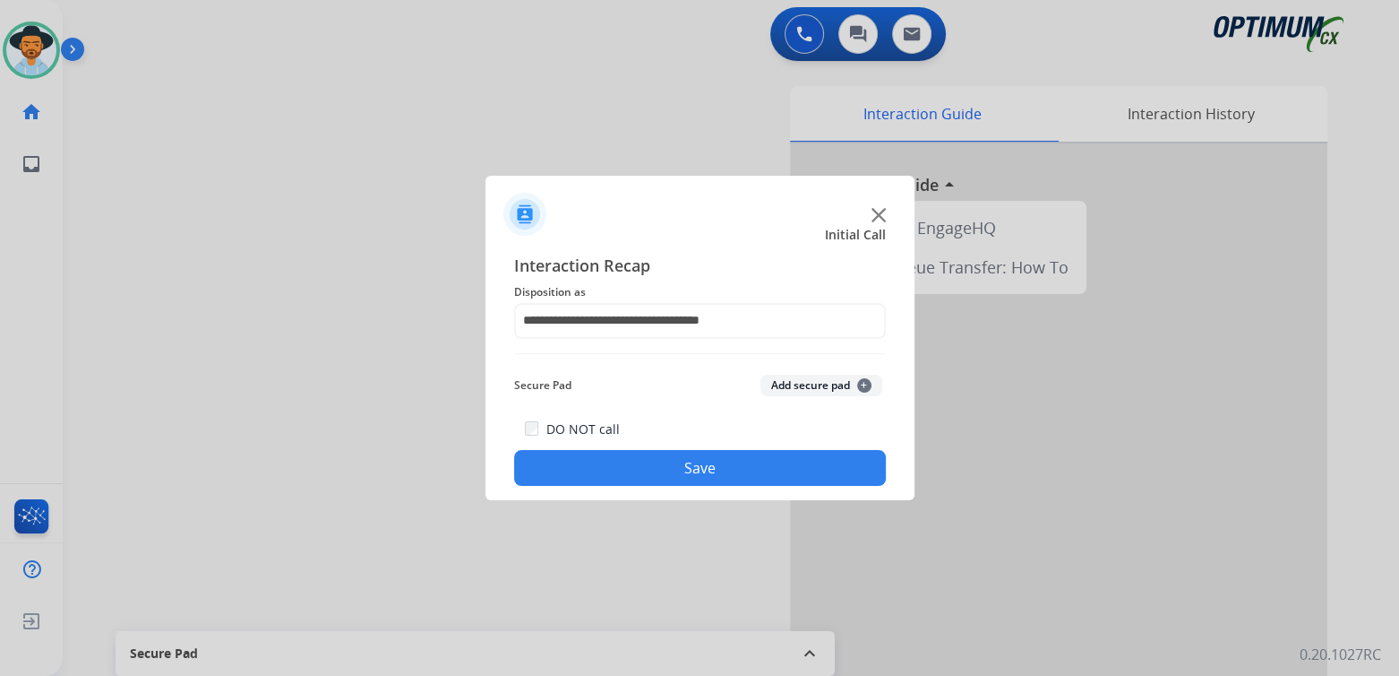
click at [693, 443] on div "DO NOT call Save" at bounding box center [700, 451] width 372 height 68
click at [720, 478] on button "Save" at bounding box center [700, 468] width 372 height 36
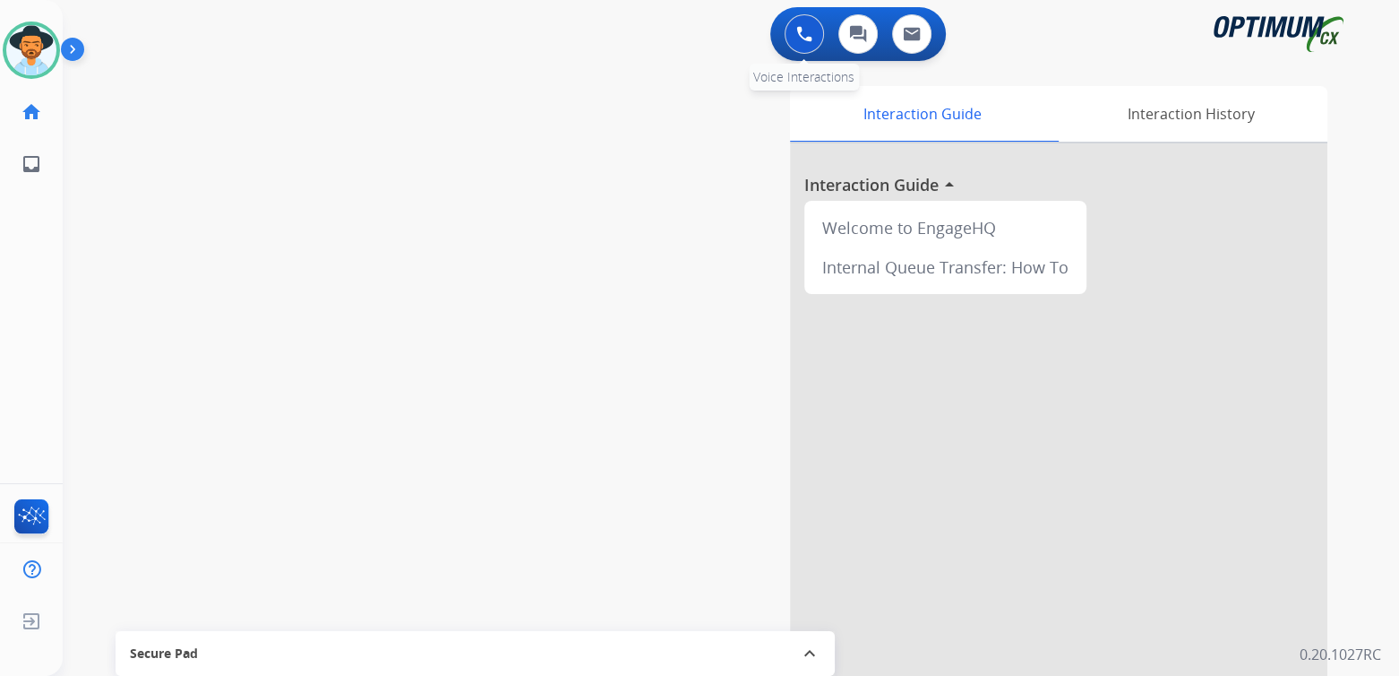
click at [810, 27] on img at bounding box center [804, 34] width 16 height 16
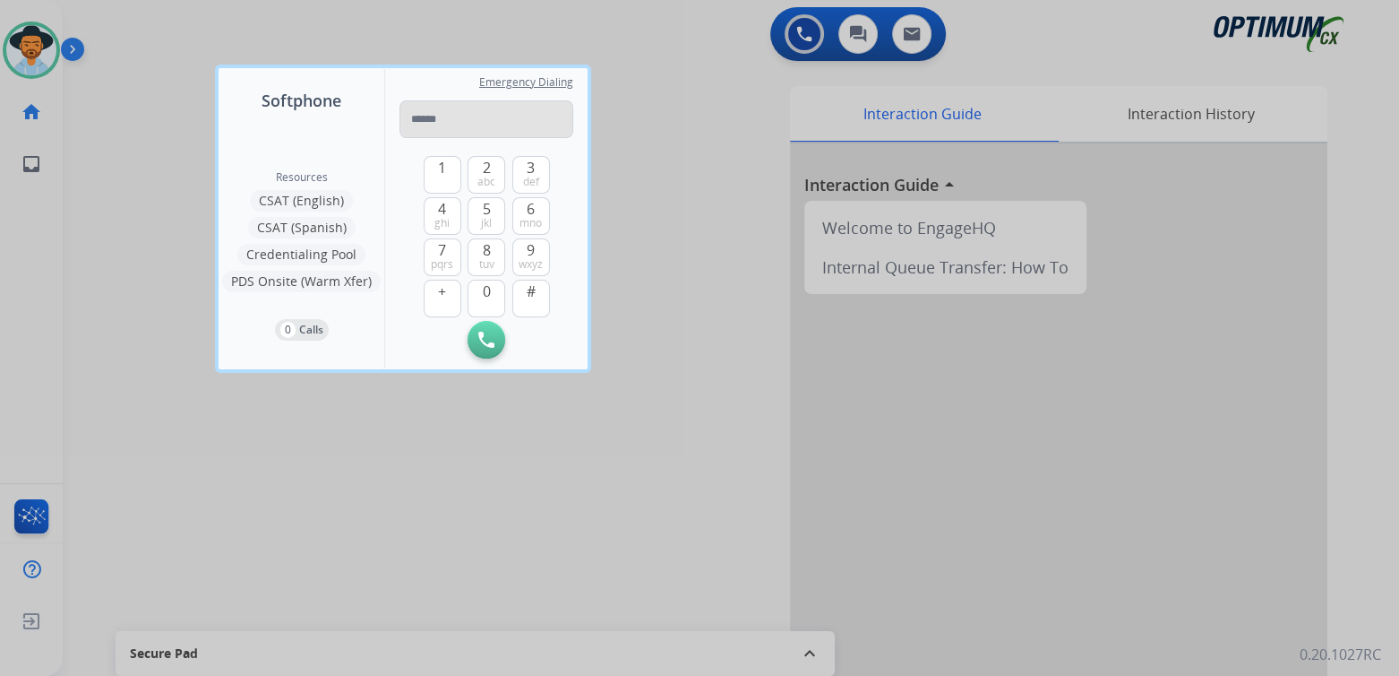
click at [446, 111] on input "tel" at bounding box center [487, 119] width 174 height 38
type input "**********"
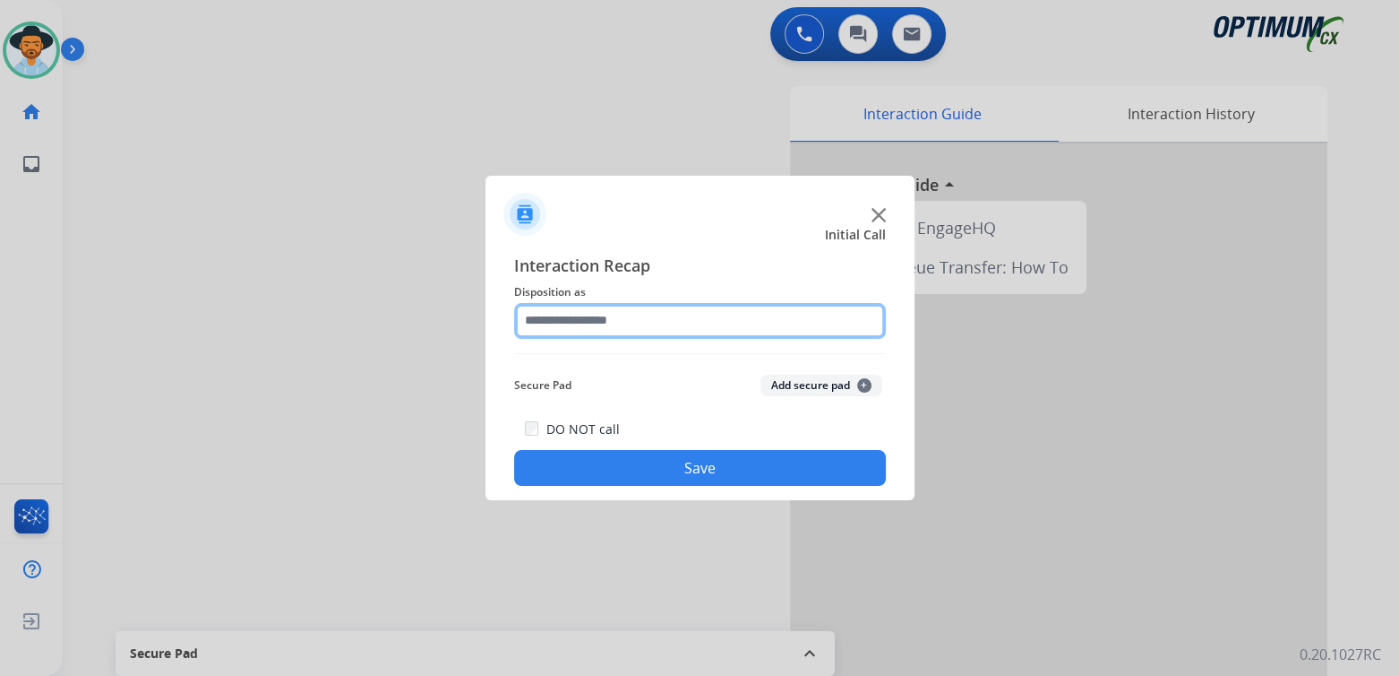
click at [607, 323] on input "text" at bounding box center [700, 321] width 372 height 36
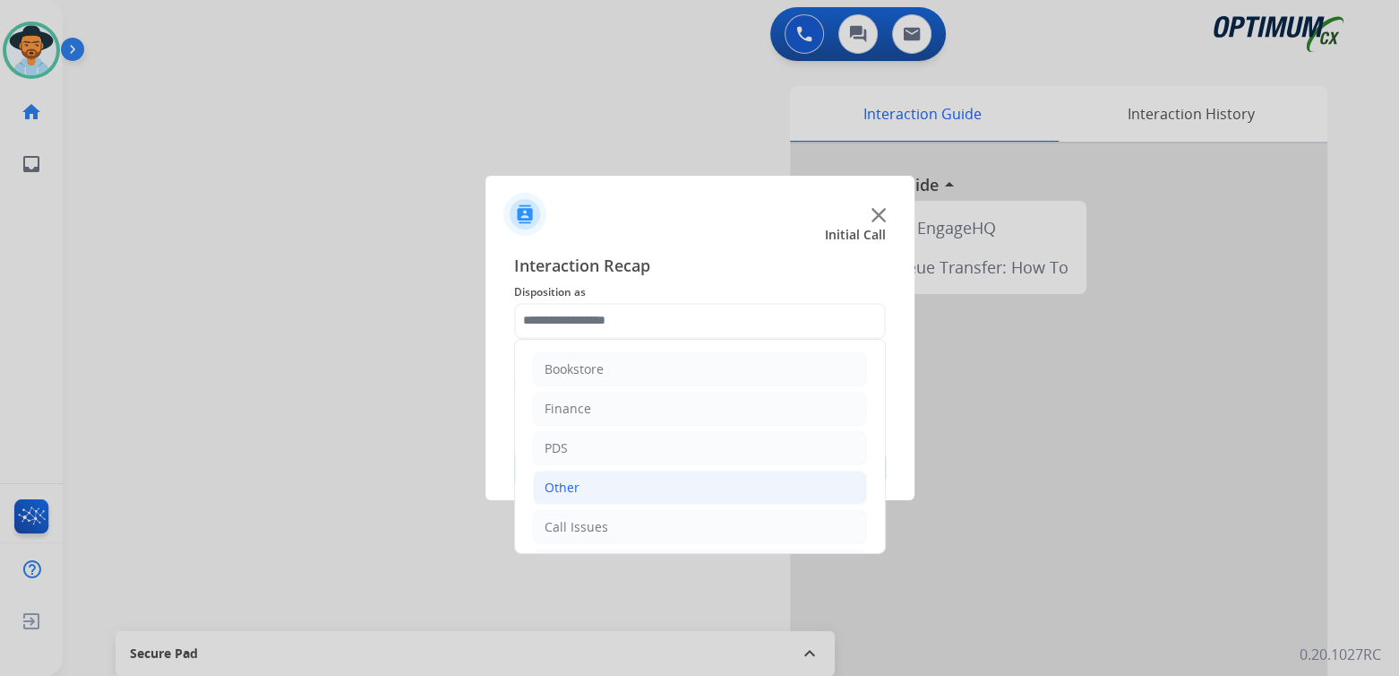
click at [620, 484] on li "Other" at bounding box center [700, 487] width 334 height 34
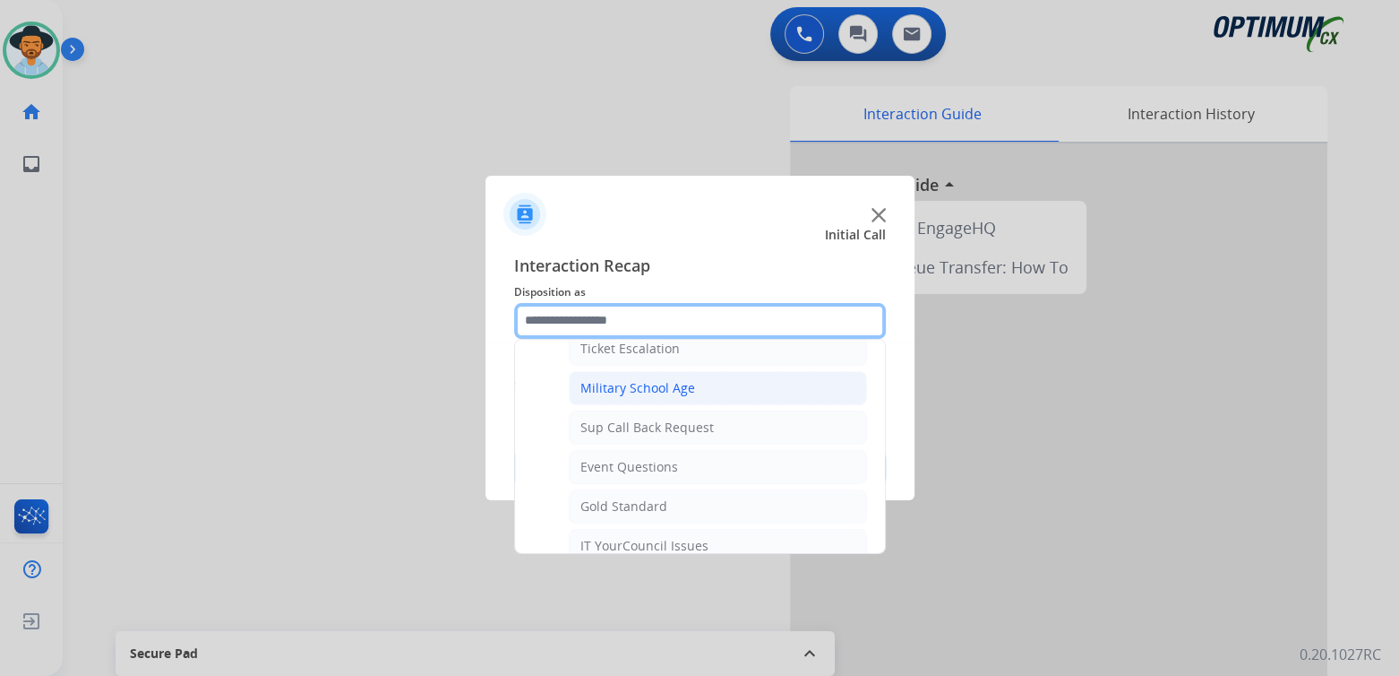
scroll to position [179, 0]
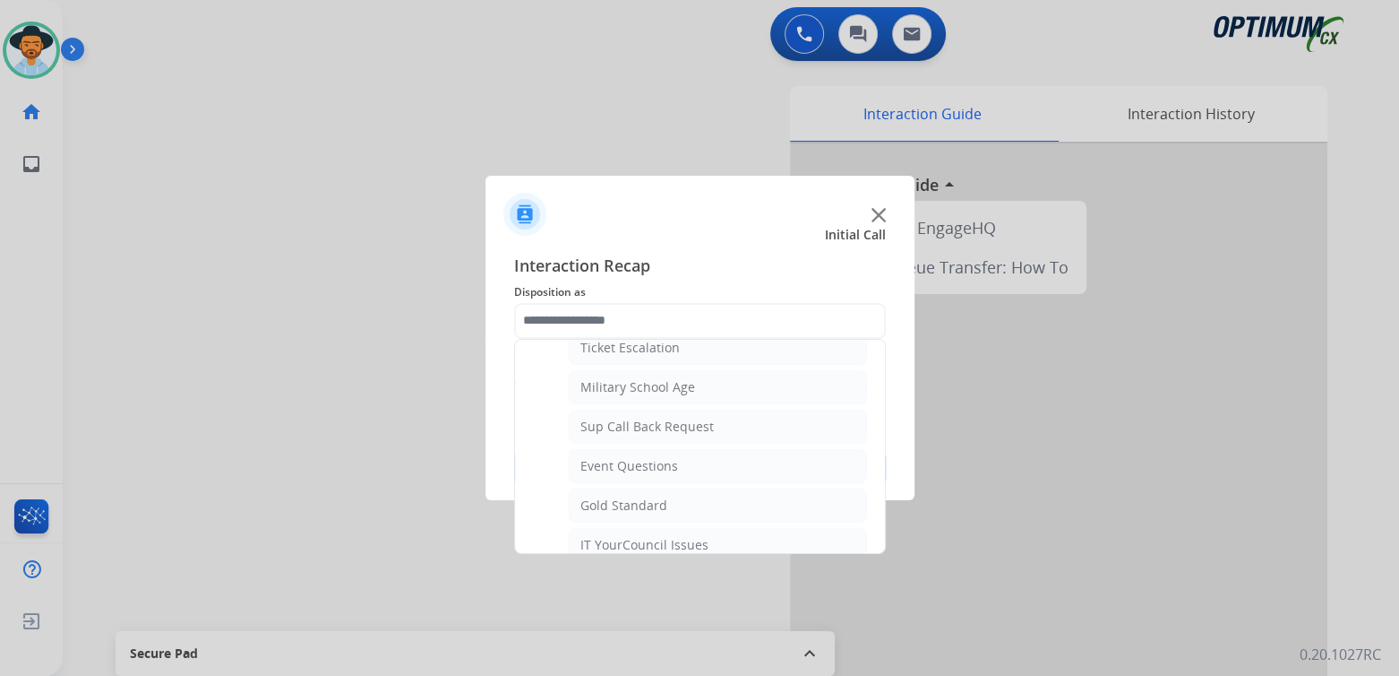
click at [351, 372] on div at bounding box center [699, 338] width 1399 height 676
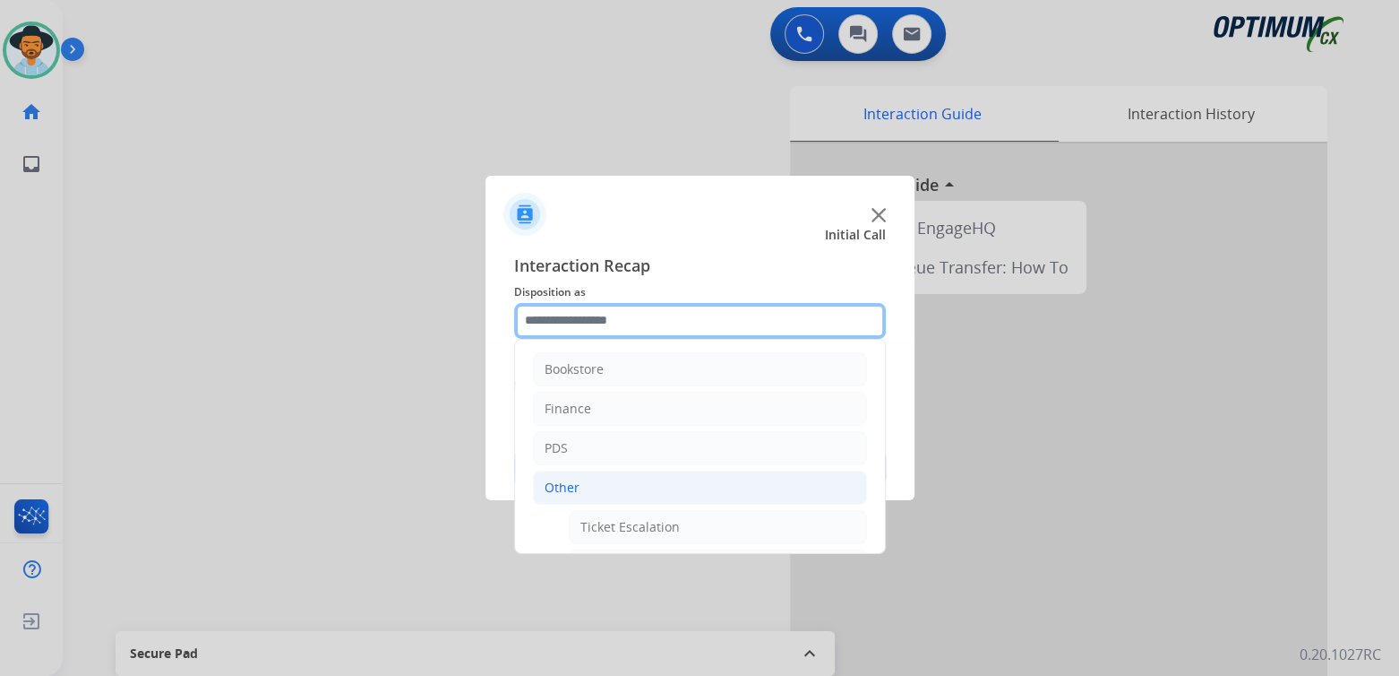
click at [606, 324] on input "text" at bounding box center [700, 321] width 372 height 36
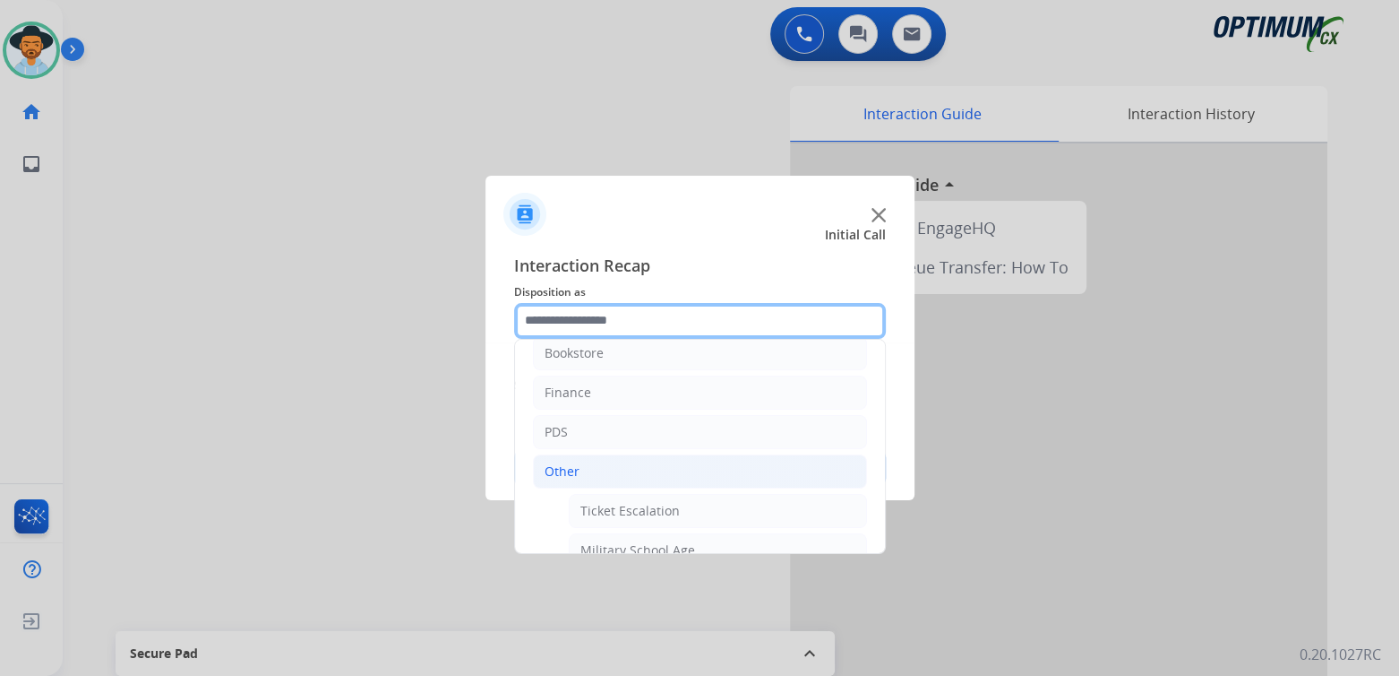
scroll to position [0, 0]
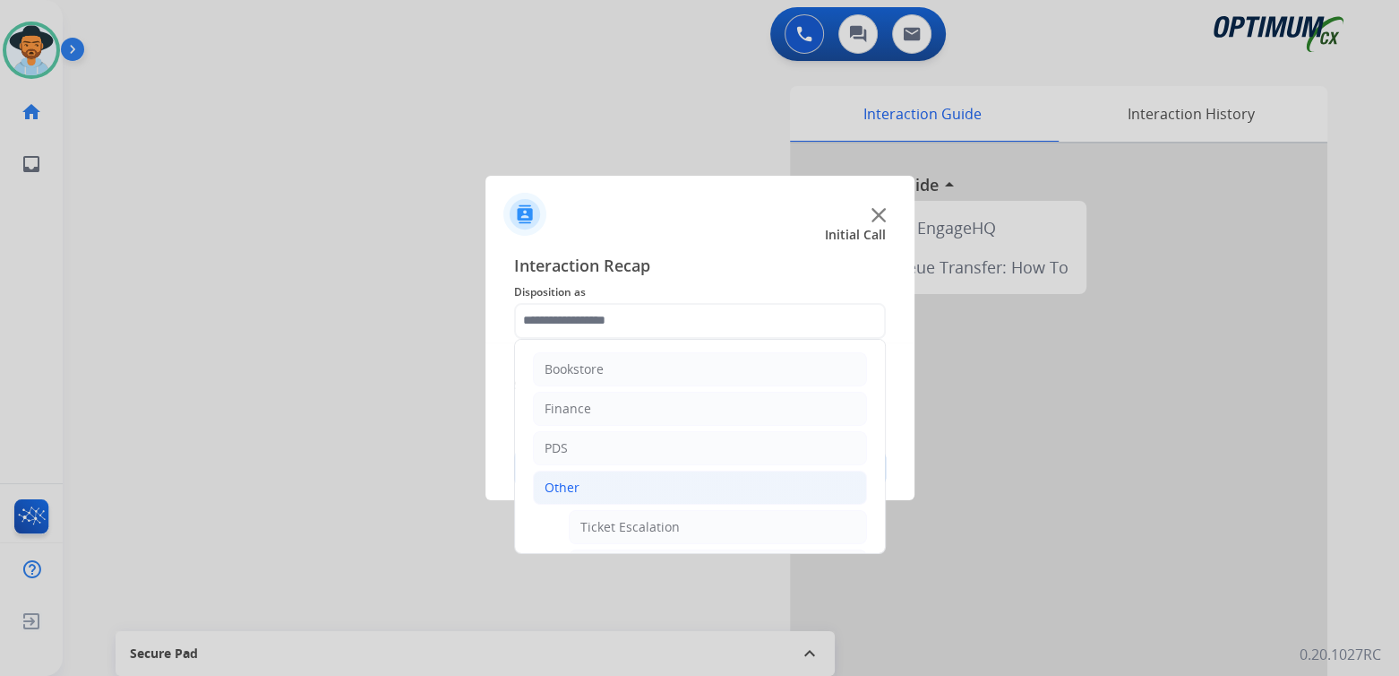
drag, startPoint x: 955, startPoint y: 475, endPoint x: 985, endPoint y: 261, distance: 216.3
click at [959, 456] on div at bounding box center [699, 338] width 1399 height 676
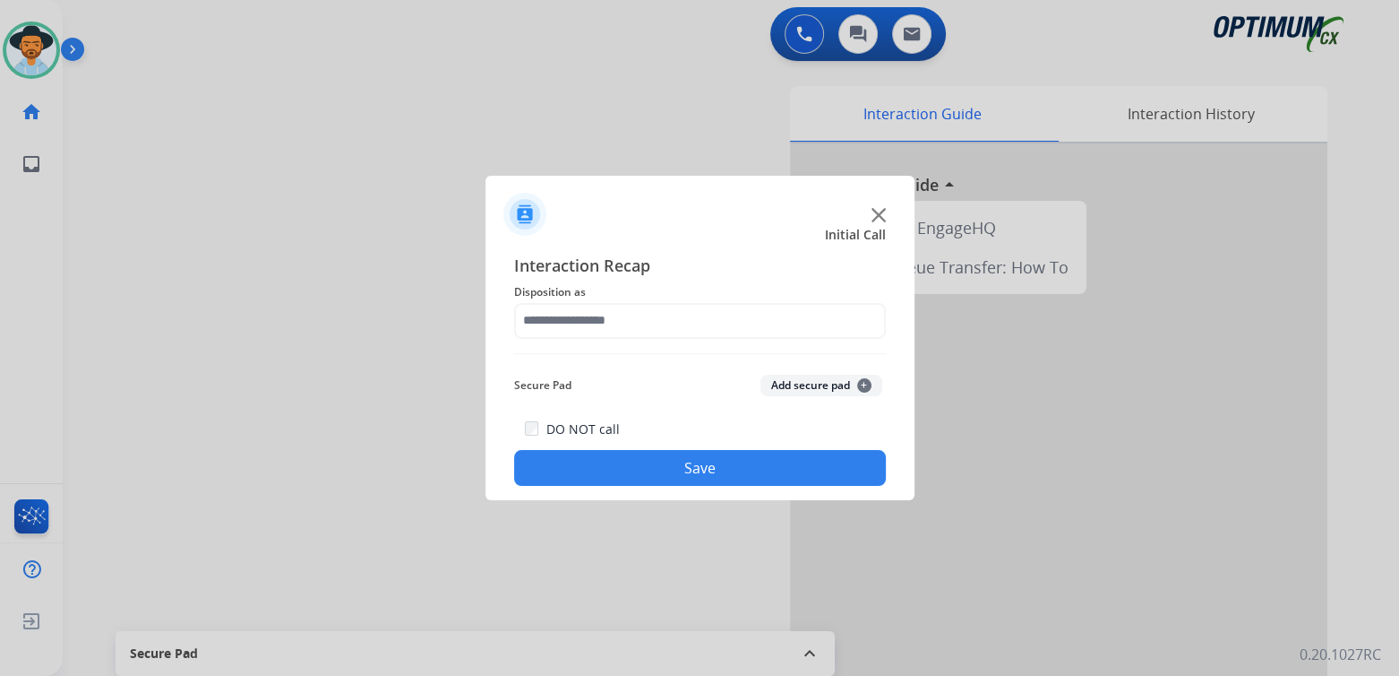
click at [879, 211] on img at bounding box center [879, 215] width 14 height 14
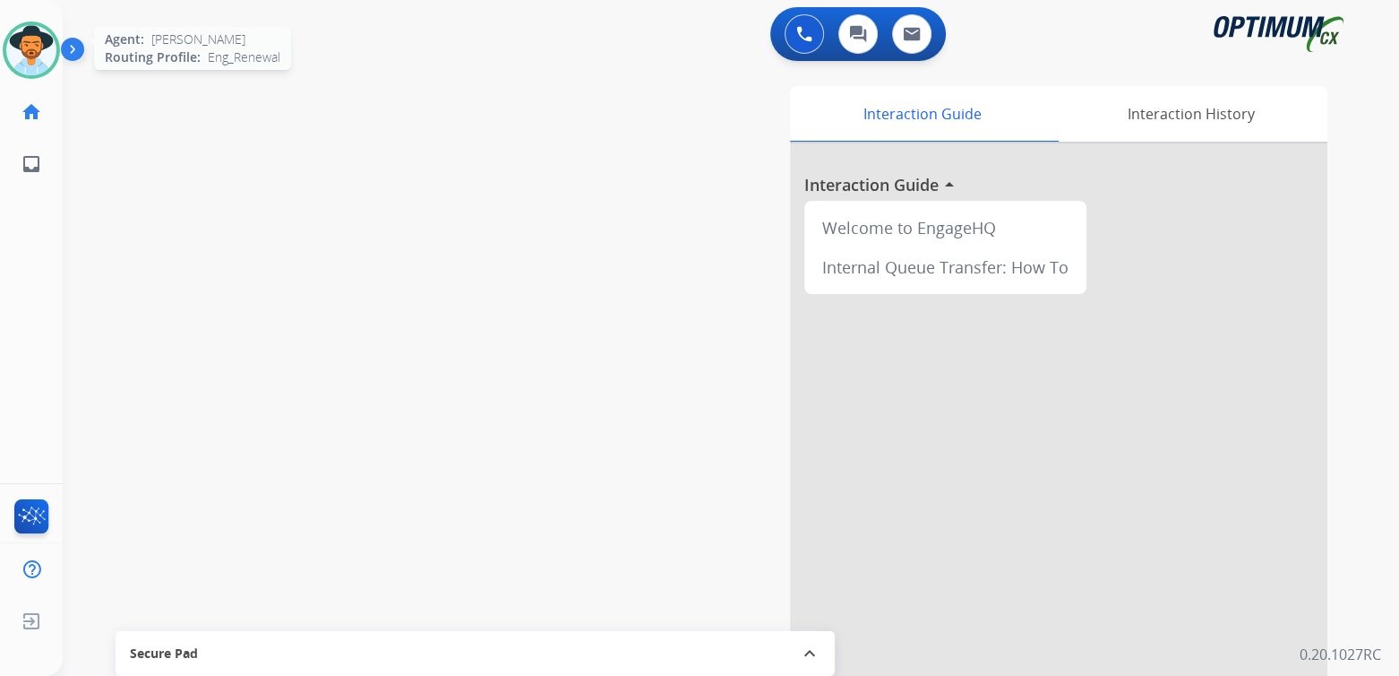
drag, startPoint x: 39, startPoint y: 44, endPoint x: 62, endPoint y: 44, distance: 23.3
click at [39, 44] on img at bounding box center [31, 50] width 50 height 50
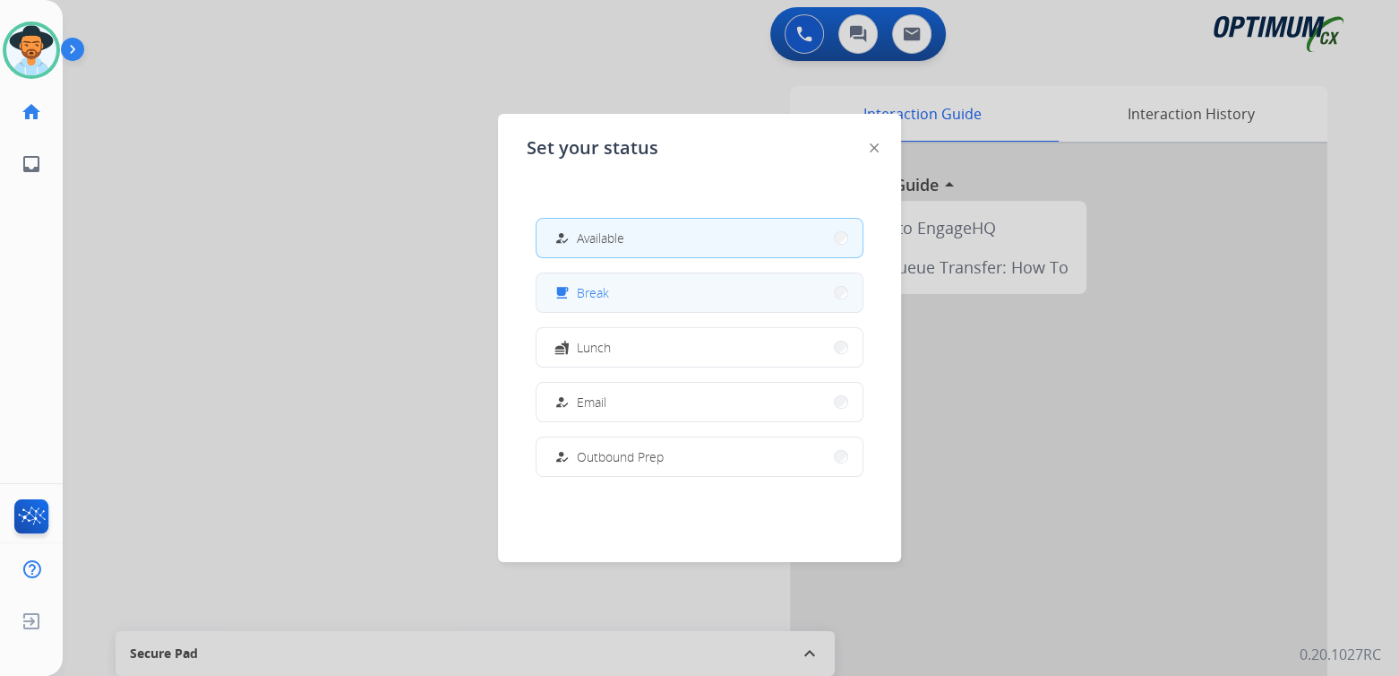
click at [621, 297] on button "free_breakfast Break" at bounding box center [700, 292] width 326 height 39
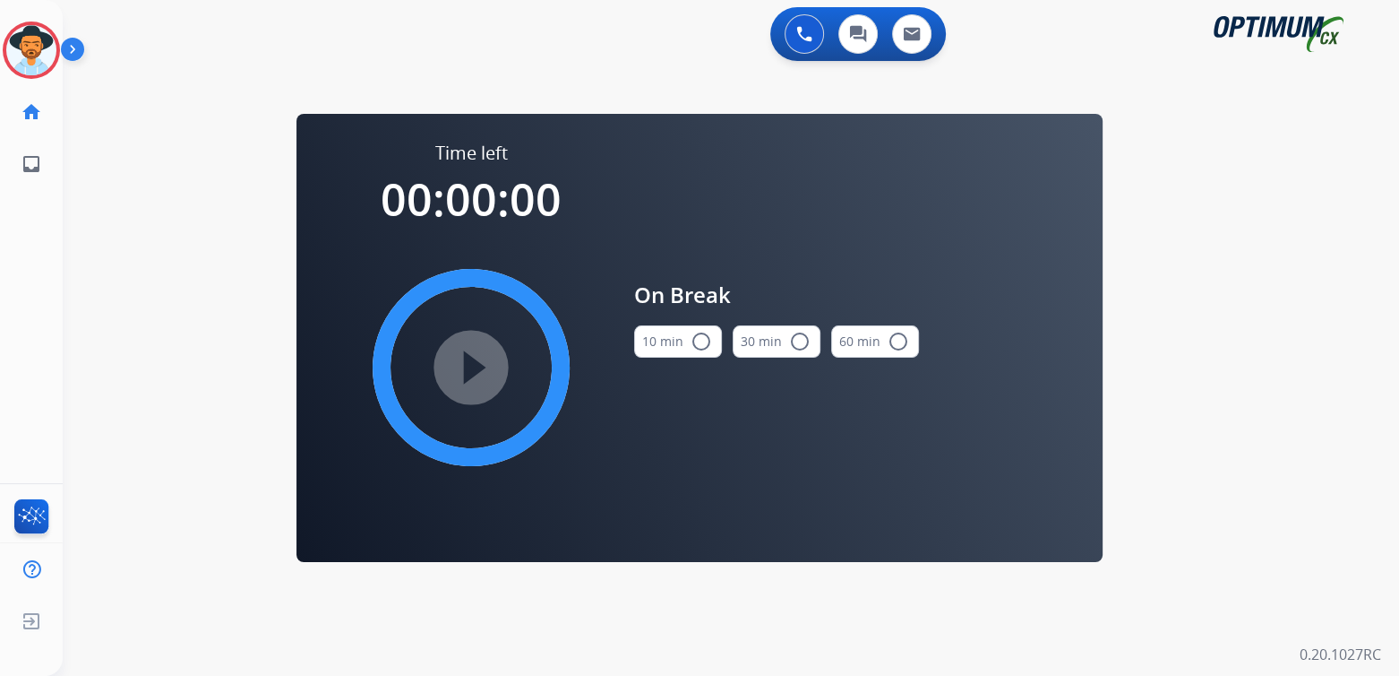
click at [701, 341] on mat-icon "radio_button_unchecked" at bounding box center [702, 342] width 22 height 22
click at [460, 366] on mat-icon "play_circle_filled" at bounding box center [471, 368] width 22 height 22
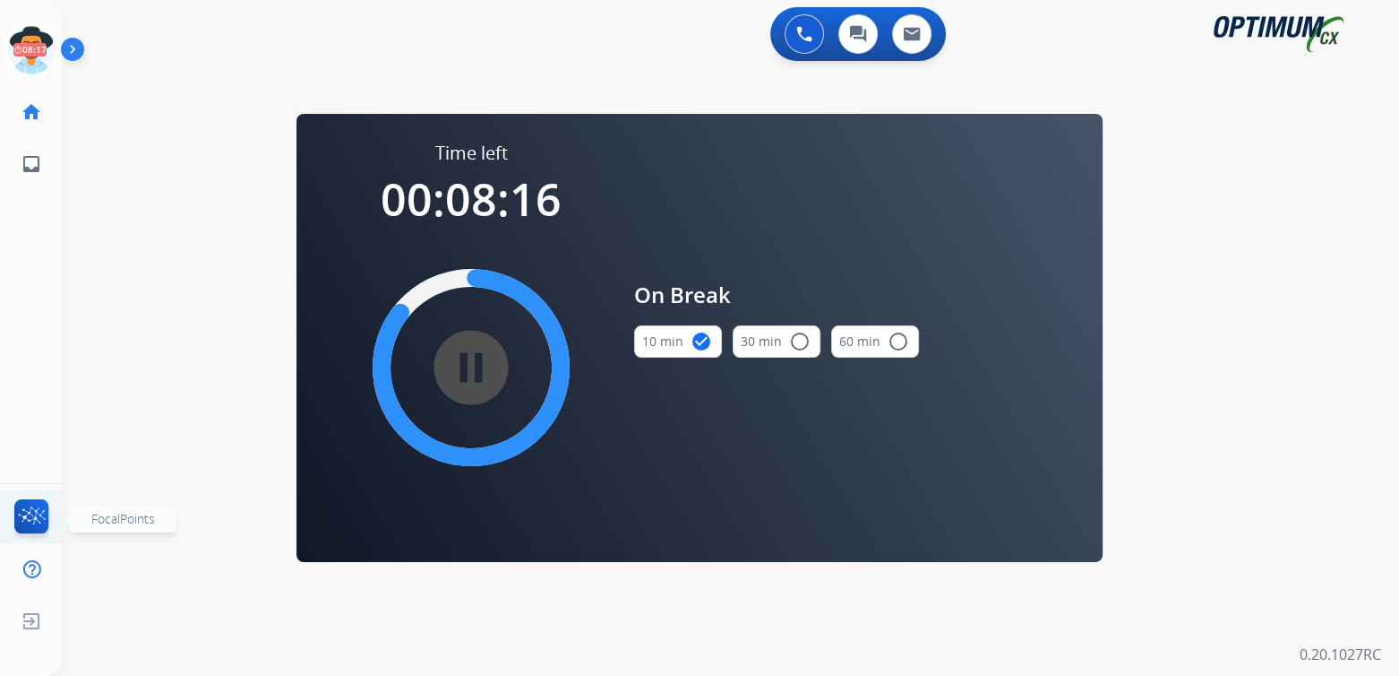
click at [30, 509] on img at bounding box center [32, 519] width 42 height 41
click at [807, 28] on img at bounding box center [804, 34] width 16 height 16
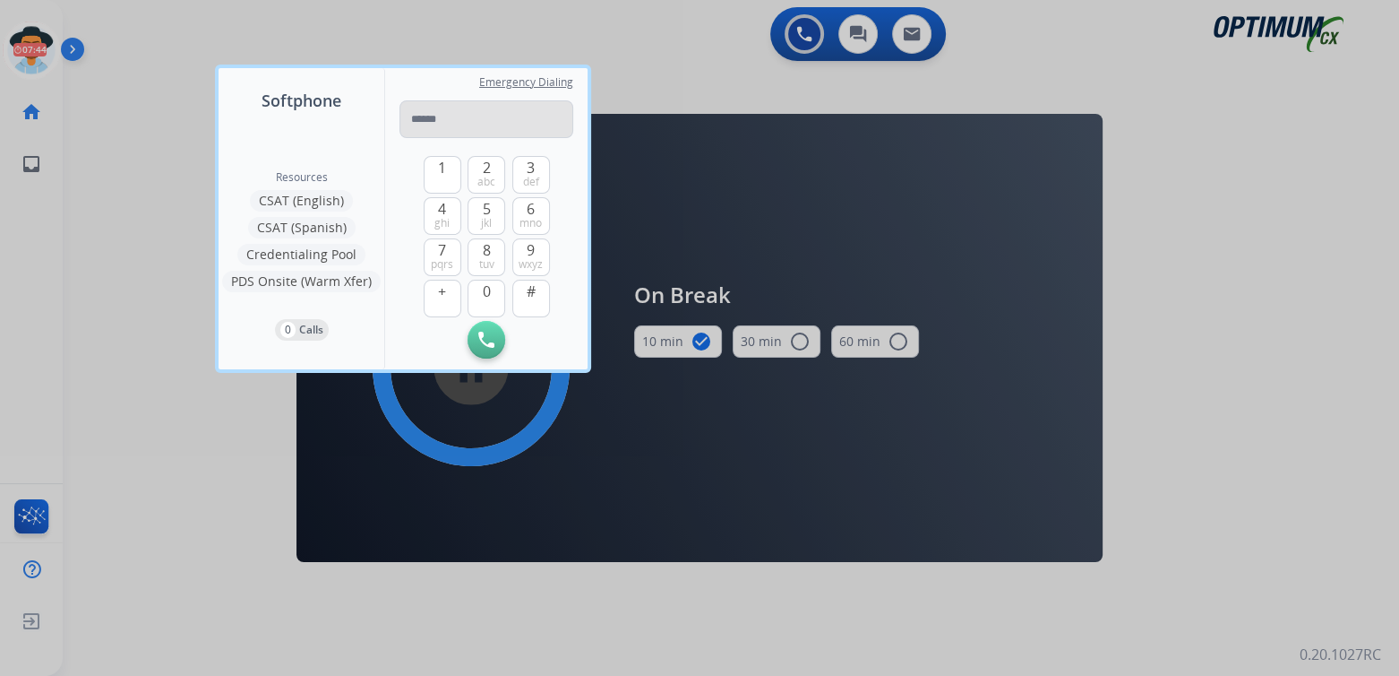
click at [452, 117] on input "tel" at bounding box center [487, 119] width 174 height 38
type input "**********"
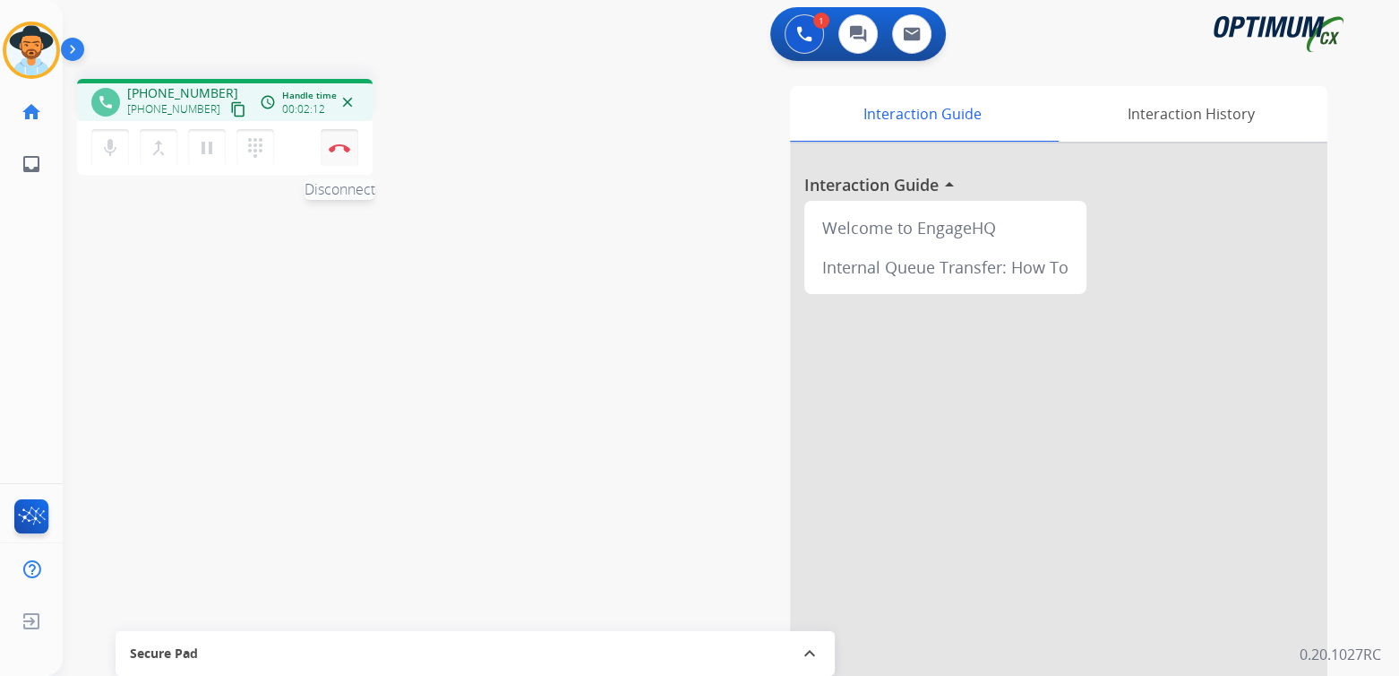
click at [339, 151] on button "Disconnect" at bounding box center [340, 148] width 38 height 38
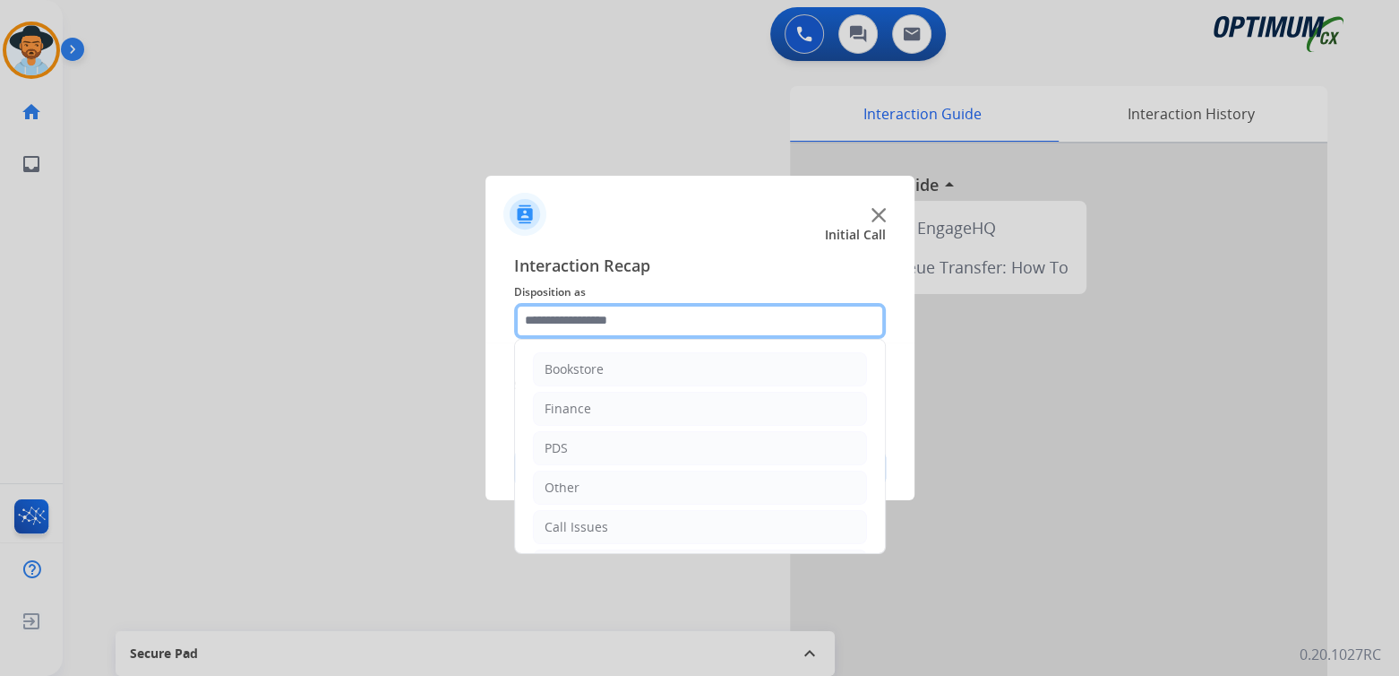
click at [634, 331] on input "text" at bounding box center [700, 321] width 372 height 36
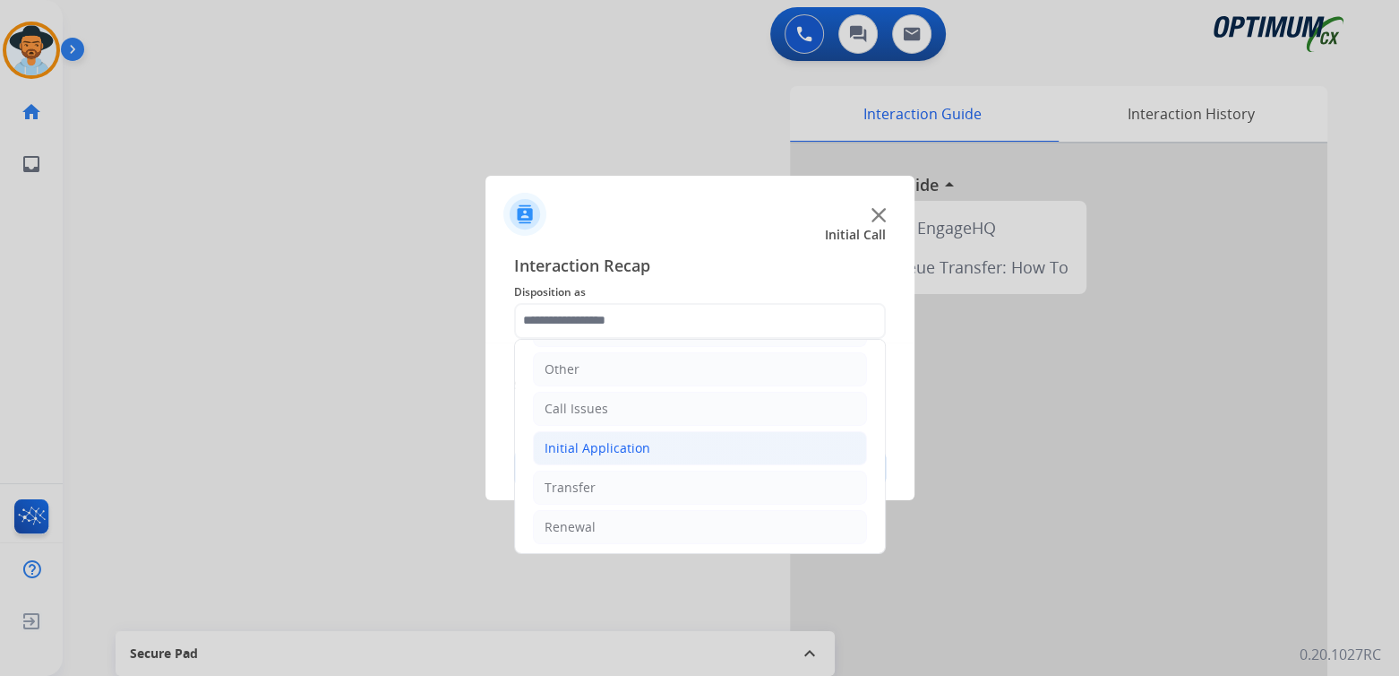
click at [634, 443] on div "Initial Application" at bounding box center [598, 448] width 106 height 18
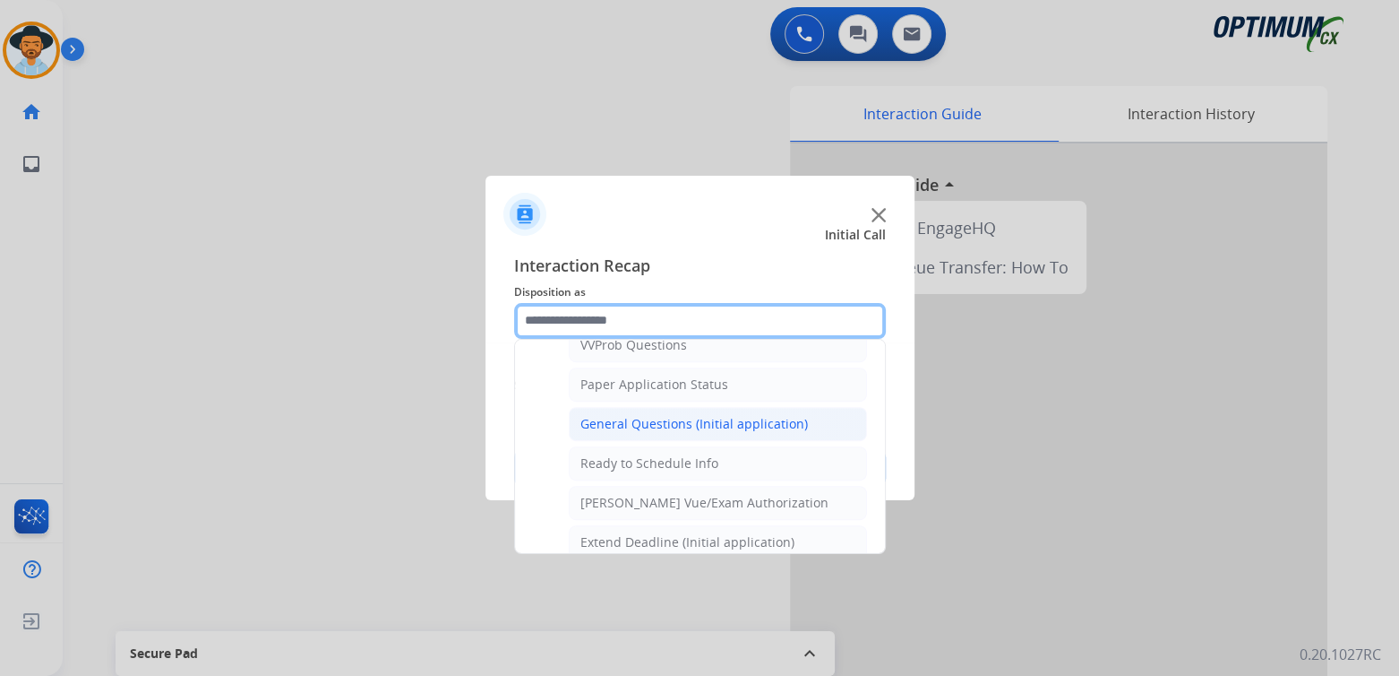
scroll to position [996, 0]
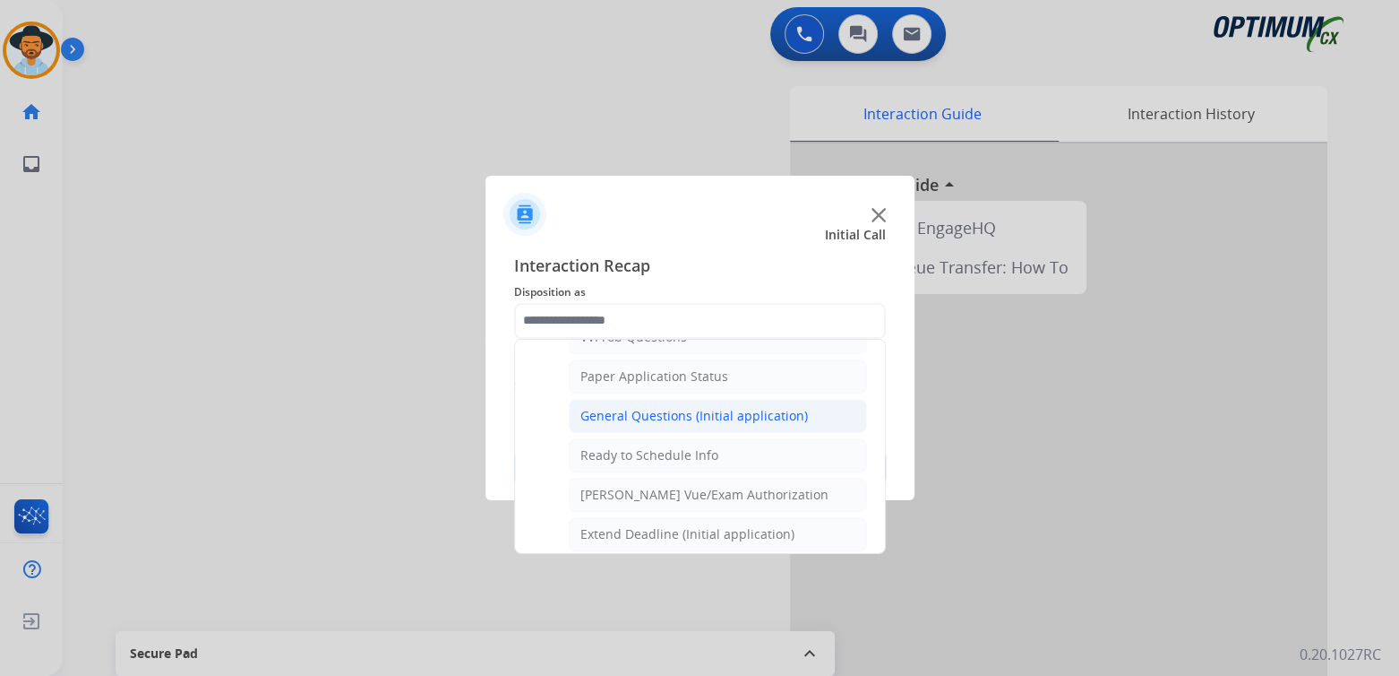
click at [666, 407] on div "General Questions (Initial application)" at bounding box center [695, 416] width 228 height 18
type input "**********"
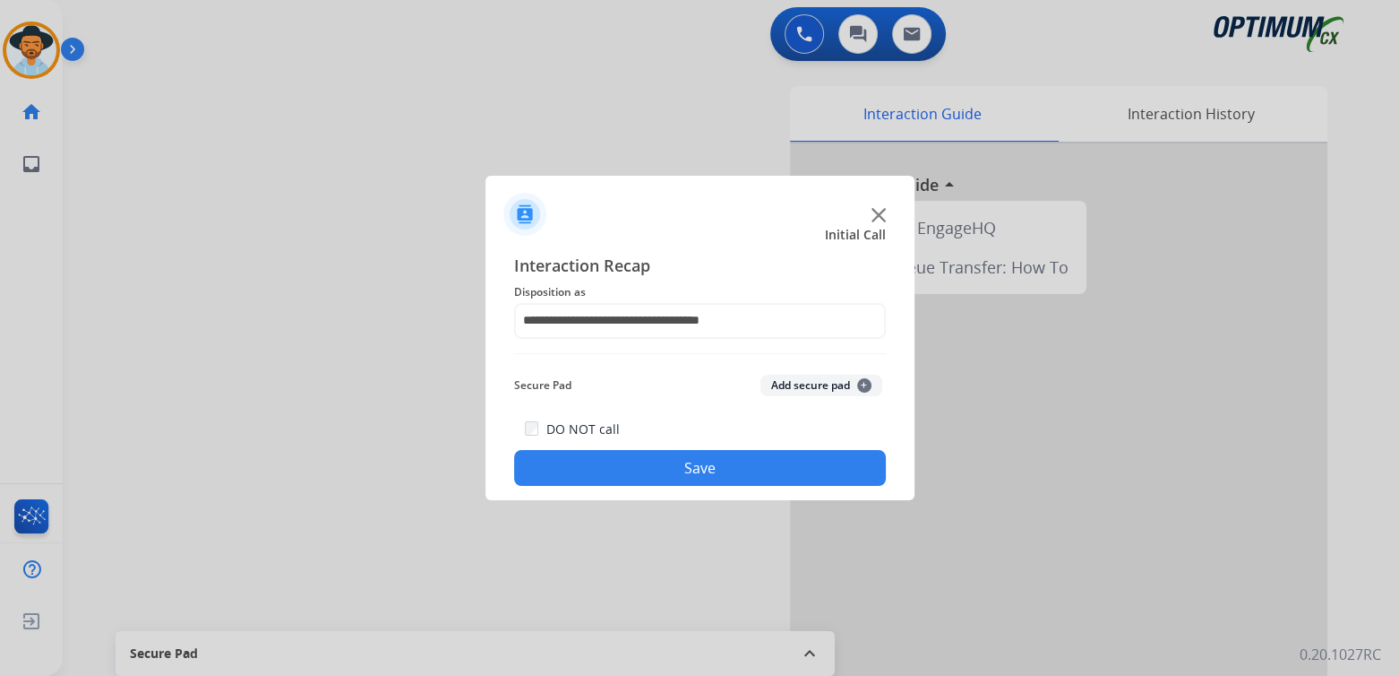
drag, startPoint x: 710, startPoint y: 456, endPoint x: 744, endPoint y: 455, distance: 34.1
click at [711, 456] on button "Save" at bounding box center [700, 468] width 372 height 36
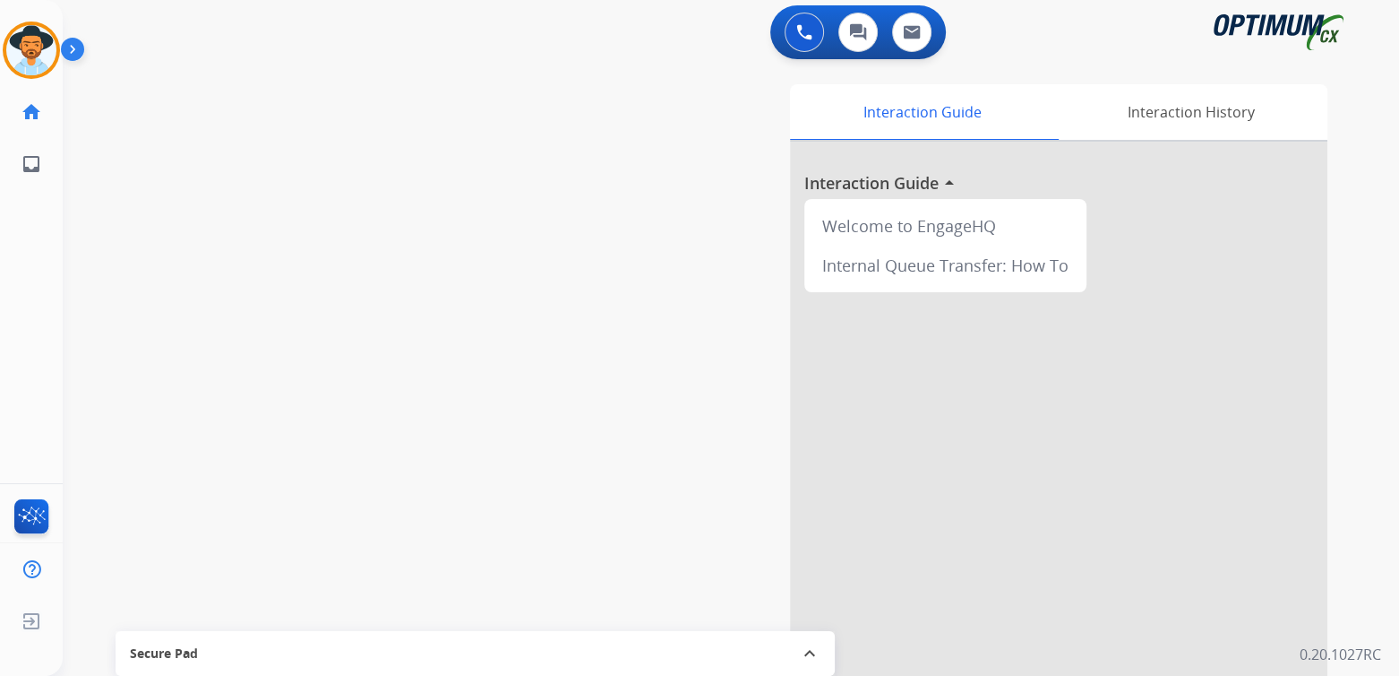
scroll to position [3, 0]
click at [34, 54] on img at bounding box center [31, 50] width 50 height 50
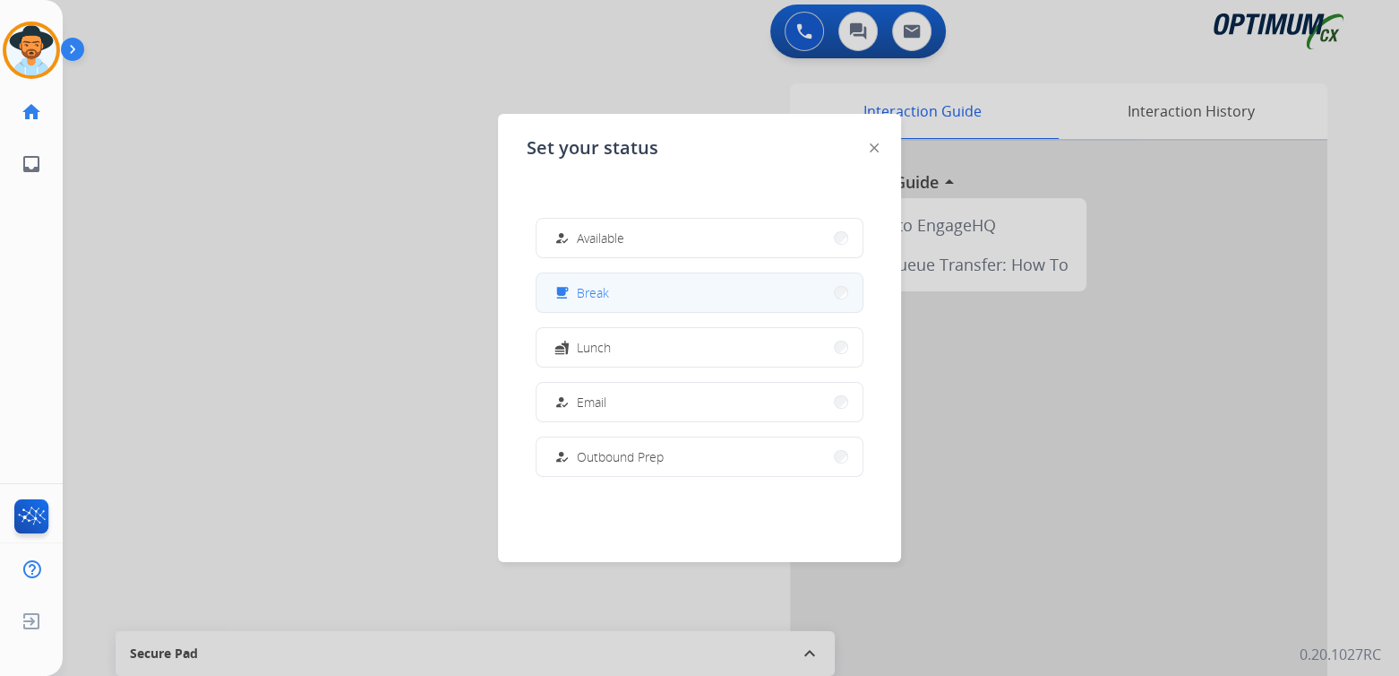
click at [620, 298] on button "free_breakfast Break" at bounding box center [700, 292] width 326 height 39
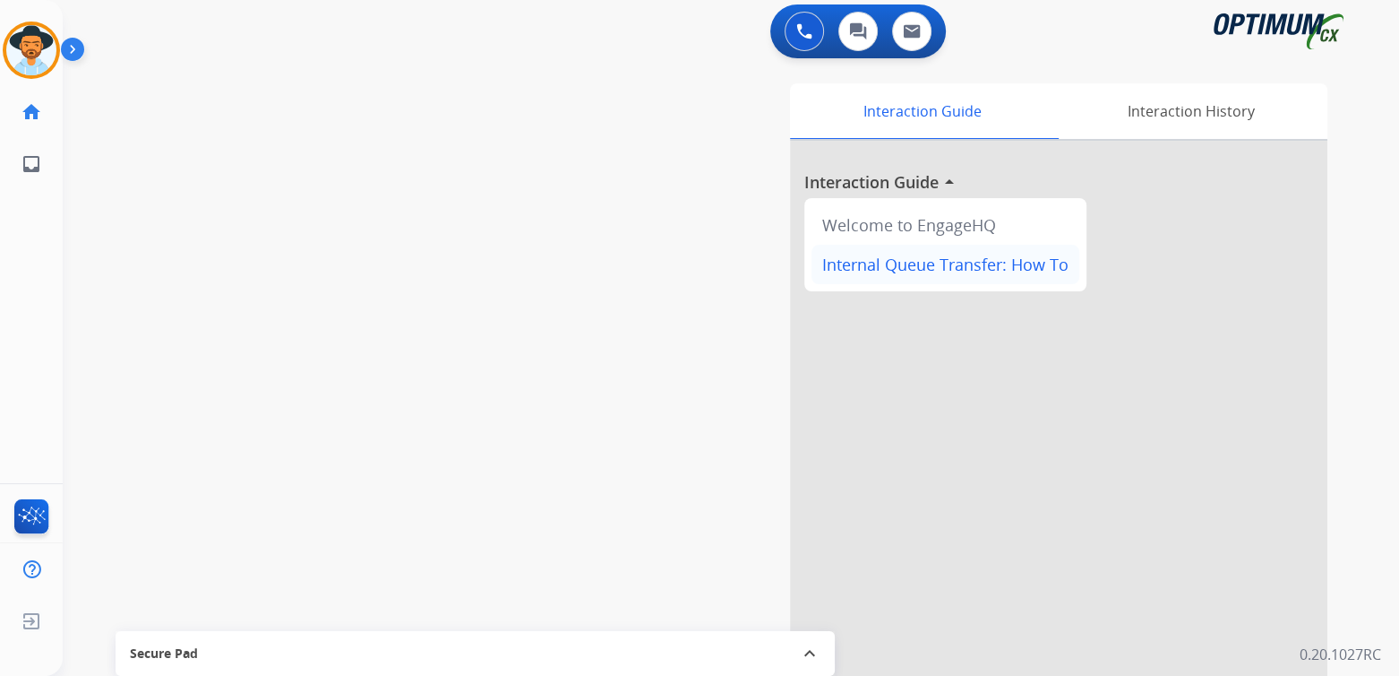
scroll to position [0, 0]
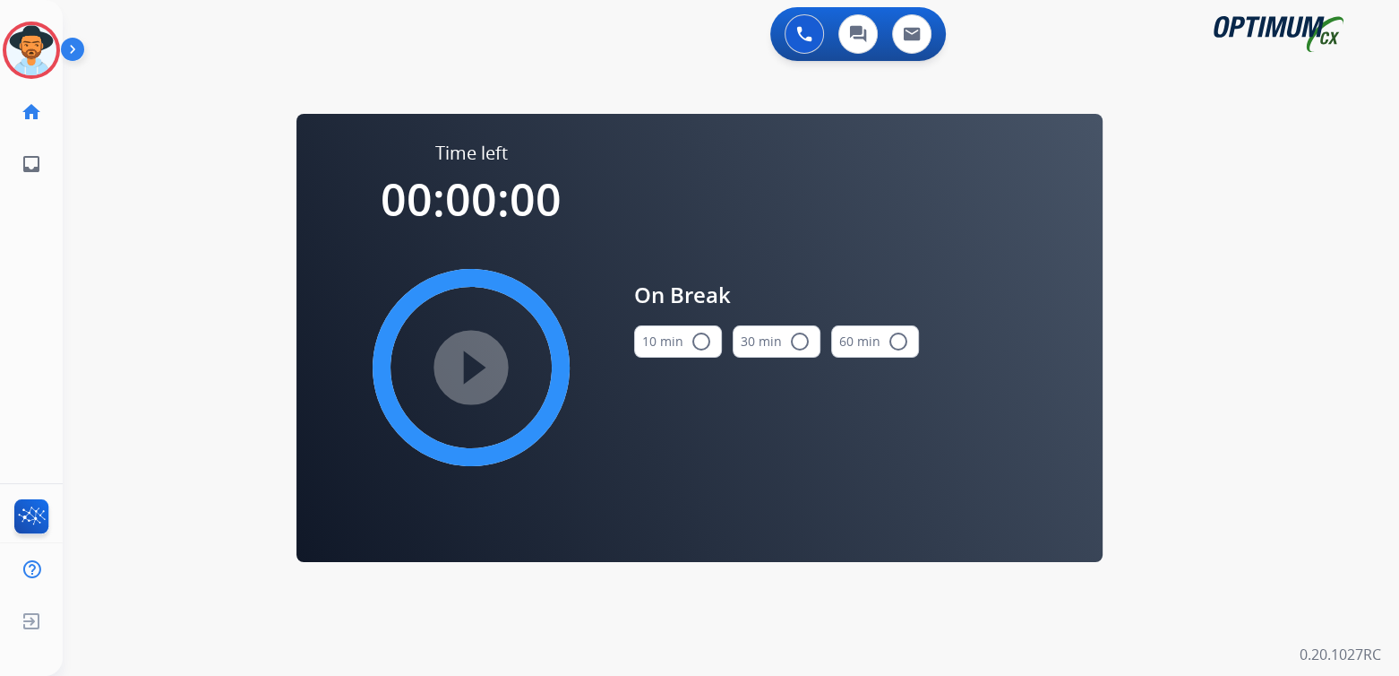
click at [700, 339] on mat-icon "radio_button_unchecked" at bounding box center [702, 342] width 22 height 22
click at [475, 369] on mat-icon "play_circle_filled" at bounding box center [471, 368] width 22 height 22
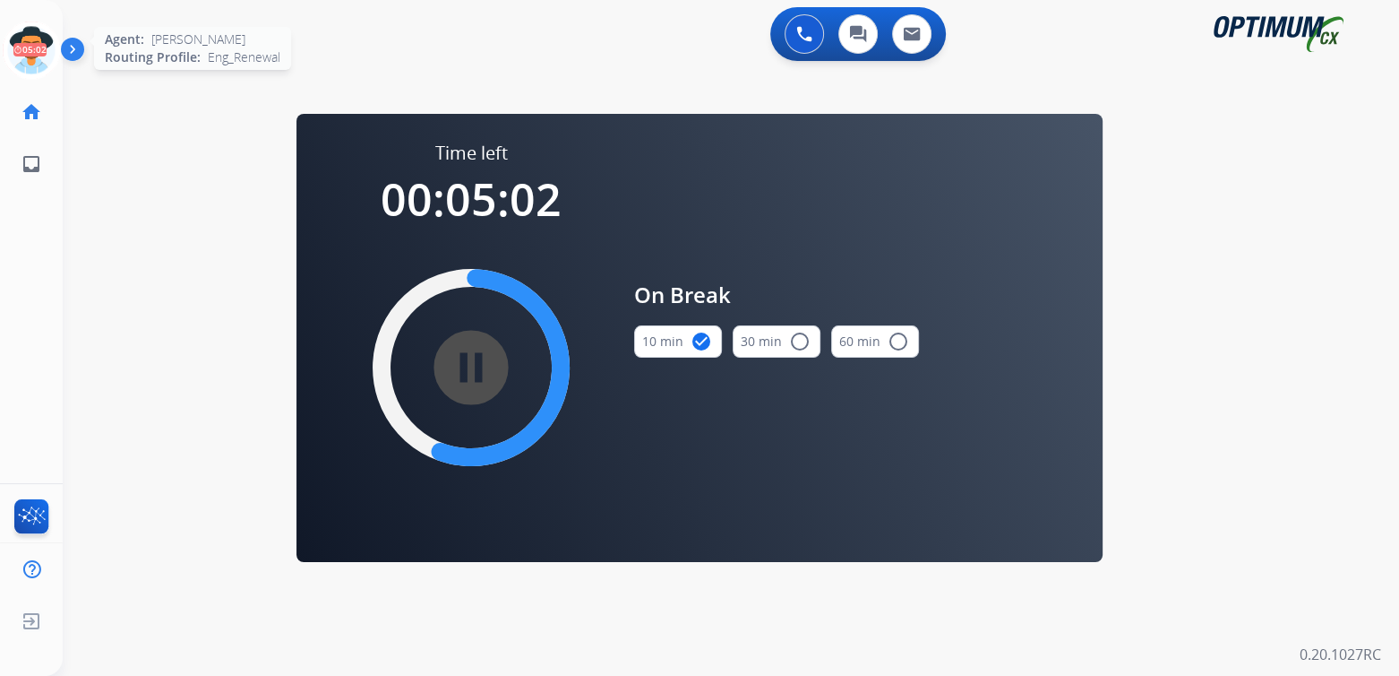
click at [47, 54] on icon at bounding box center [32, 51] width 58 height 58
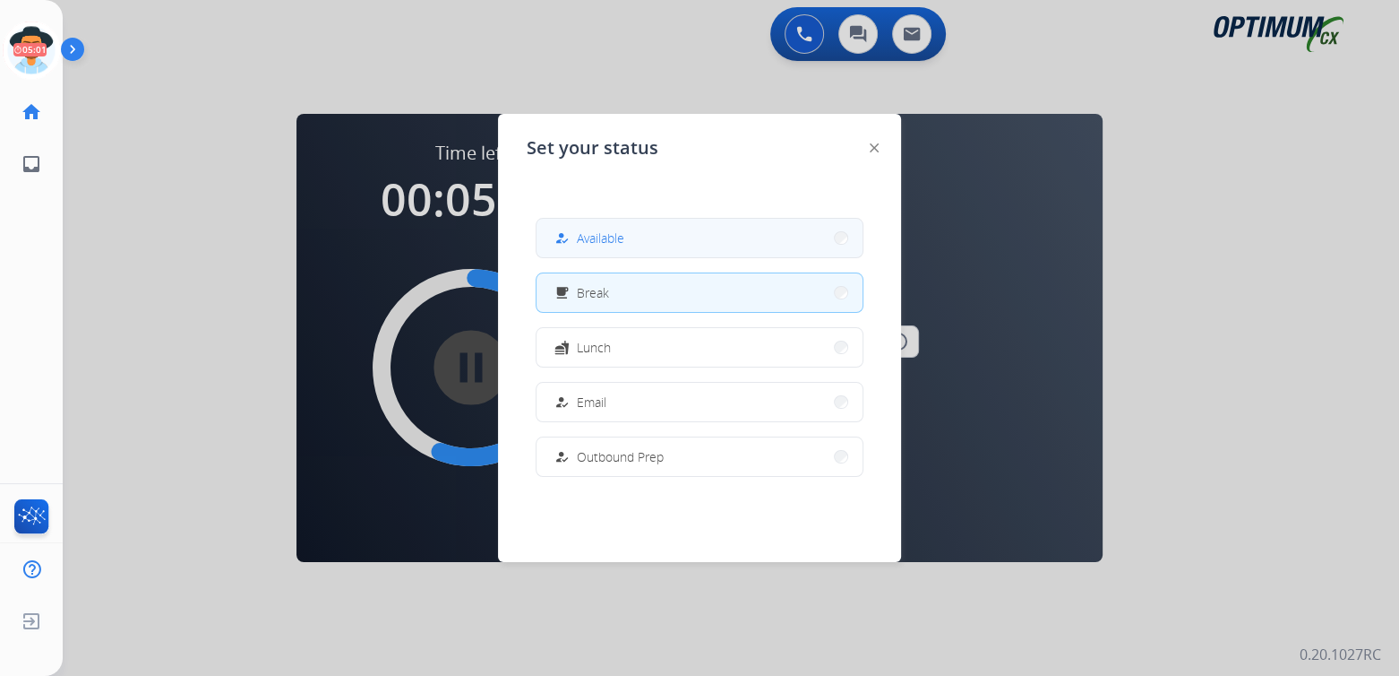
click at [608, 238] on span "Available" at bounding box center [600, 237] width 47 height 19
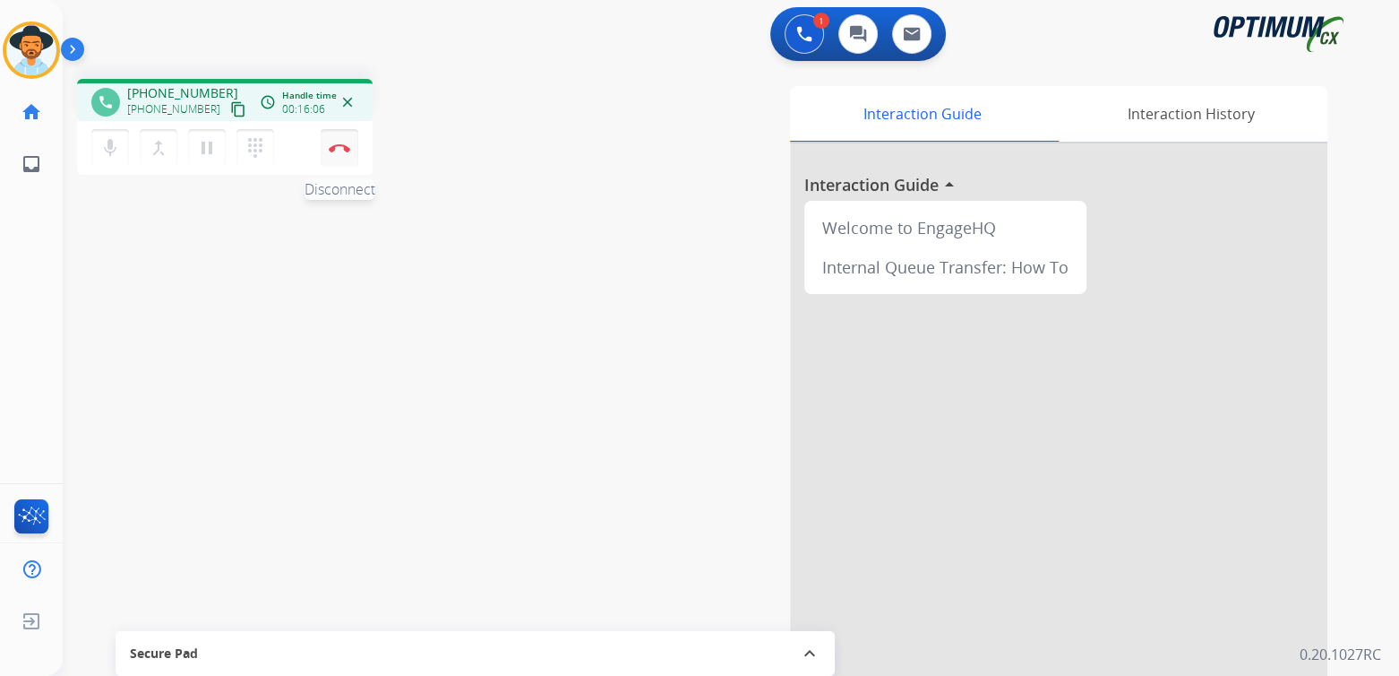
click at [348, 141] on button "Disconnect" at bounding box center [340, 148] width 38 height 38
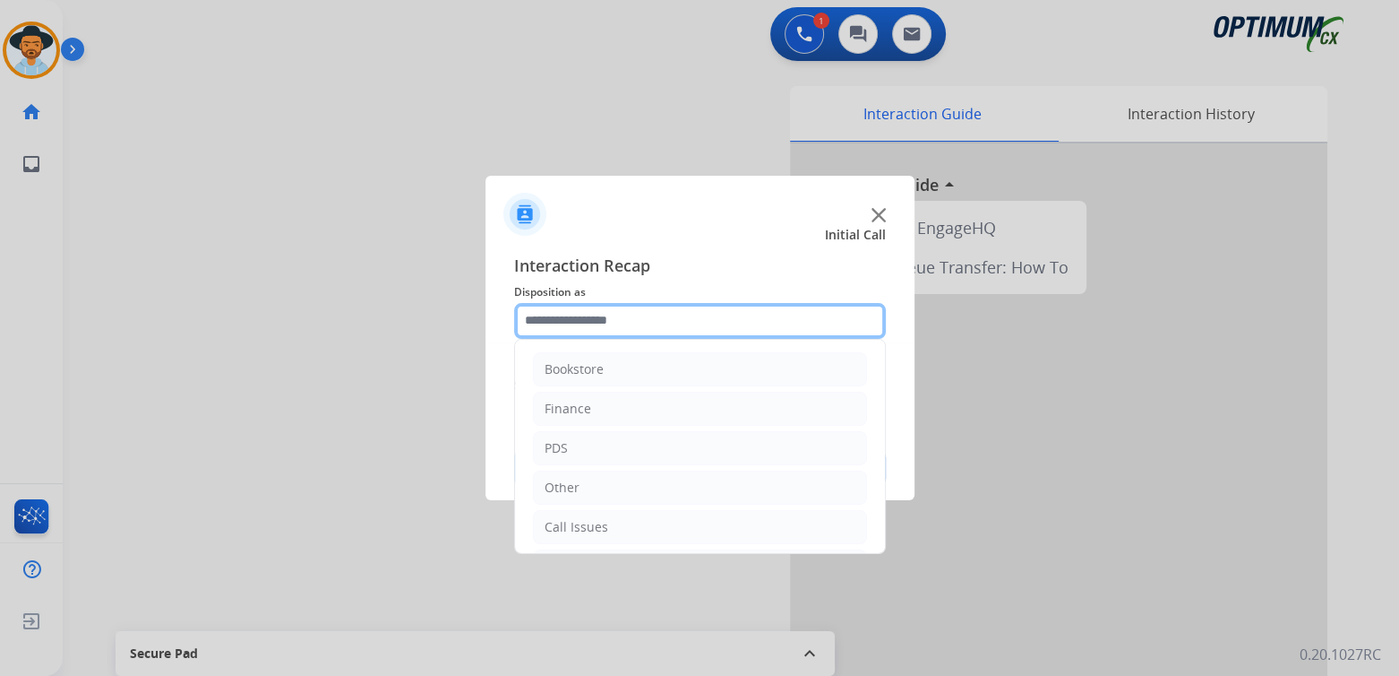
click at [633, 315] on input "text" at bounding box center [700, 321] width 372 height 36
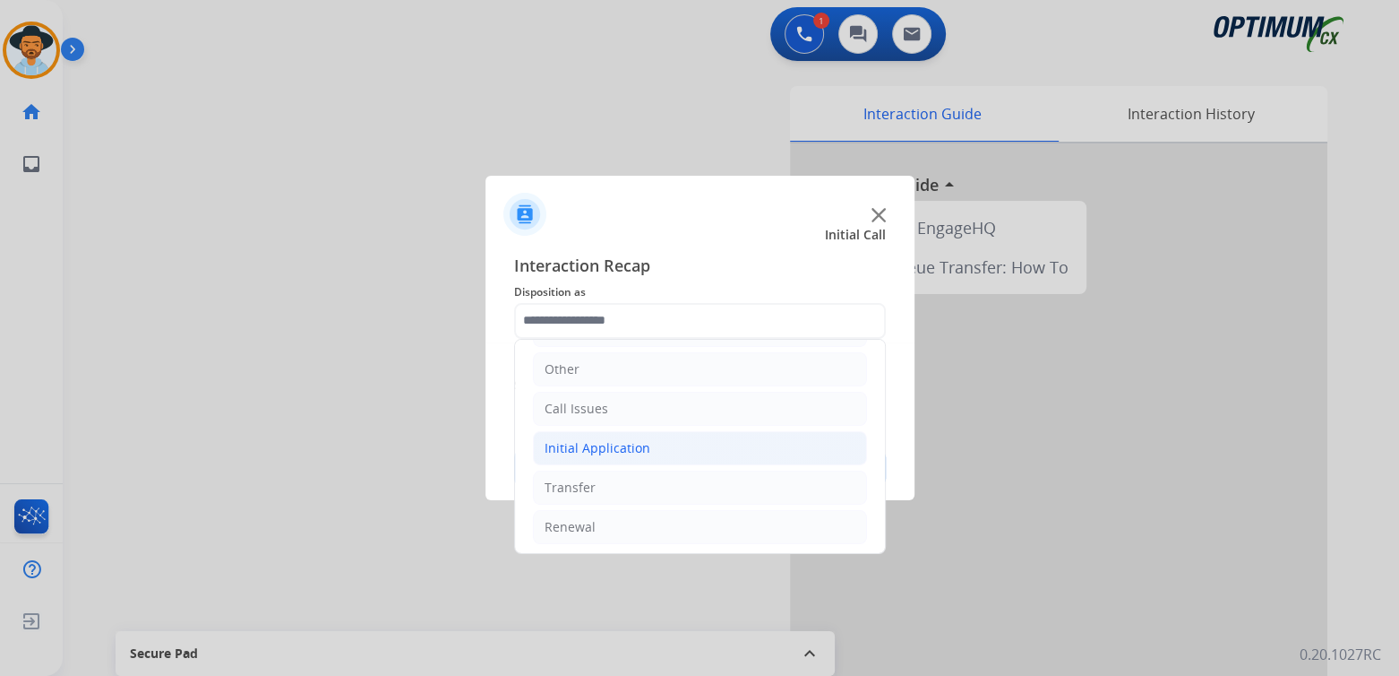
click at [629, 446] on div "Initial Application" at bounding box center [598, 448] width 106 height 18
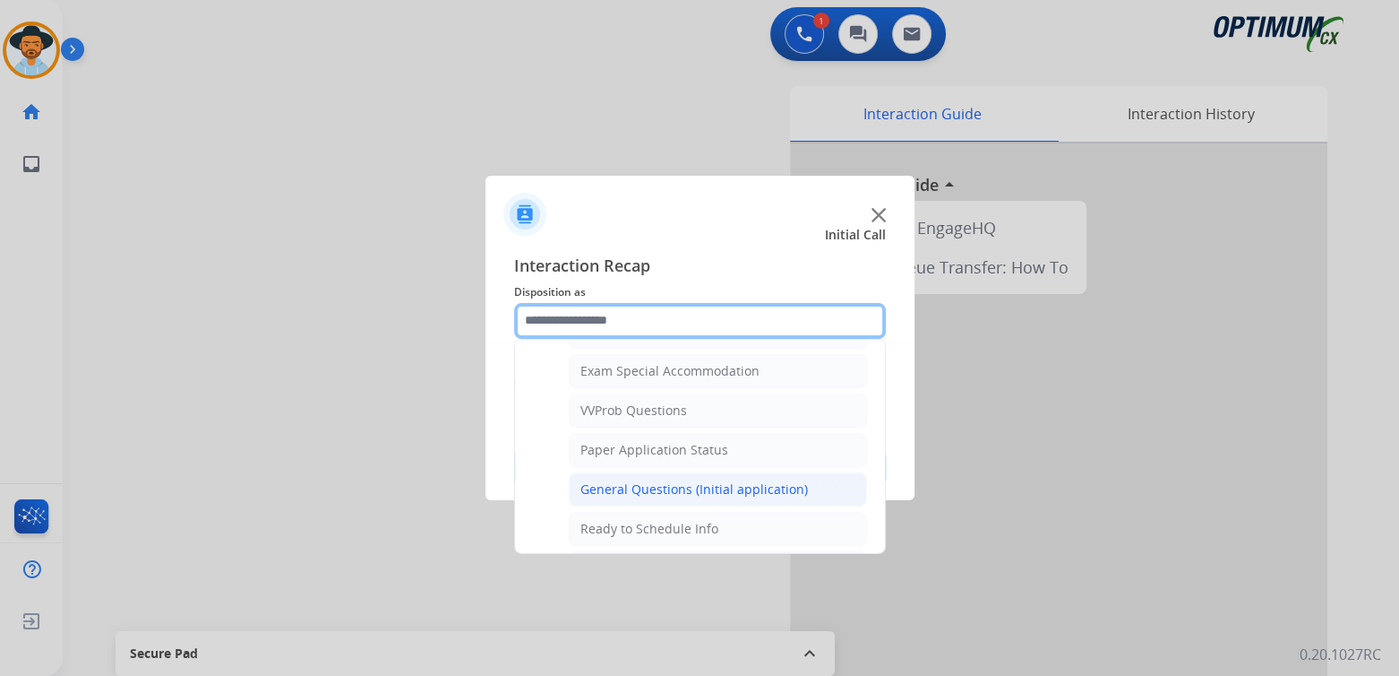
scroll to position [924, 0]
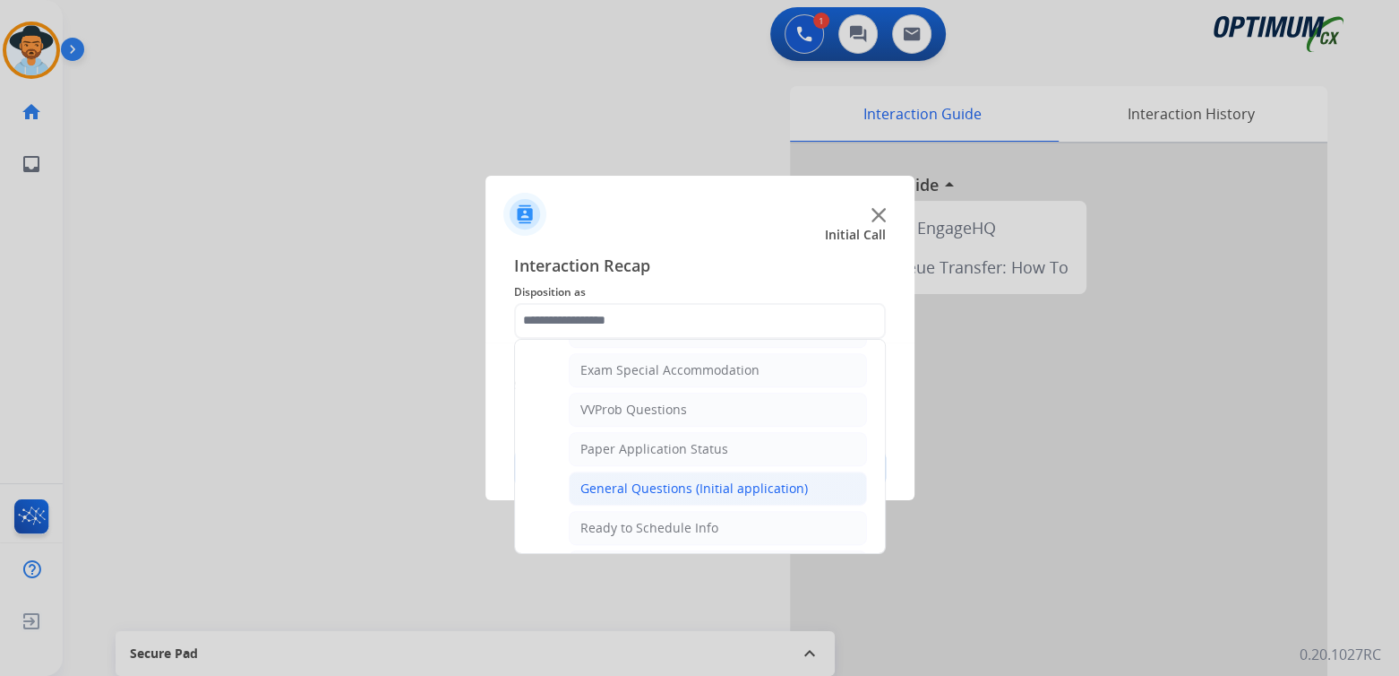
click at [642, 479] on div "General Questions (Initial application)" at bounding box center [695, 488] width 228 height 18
type input "**********"
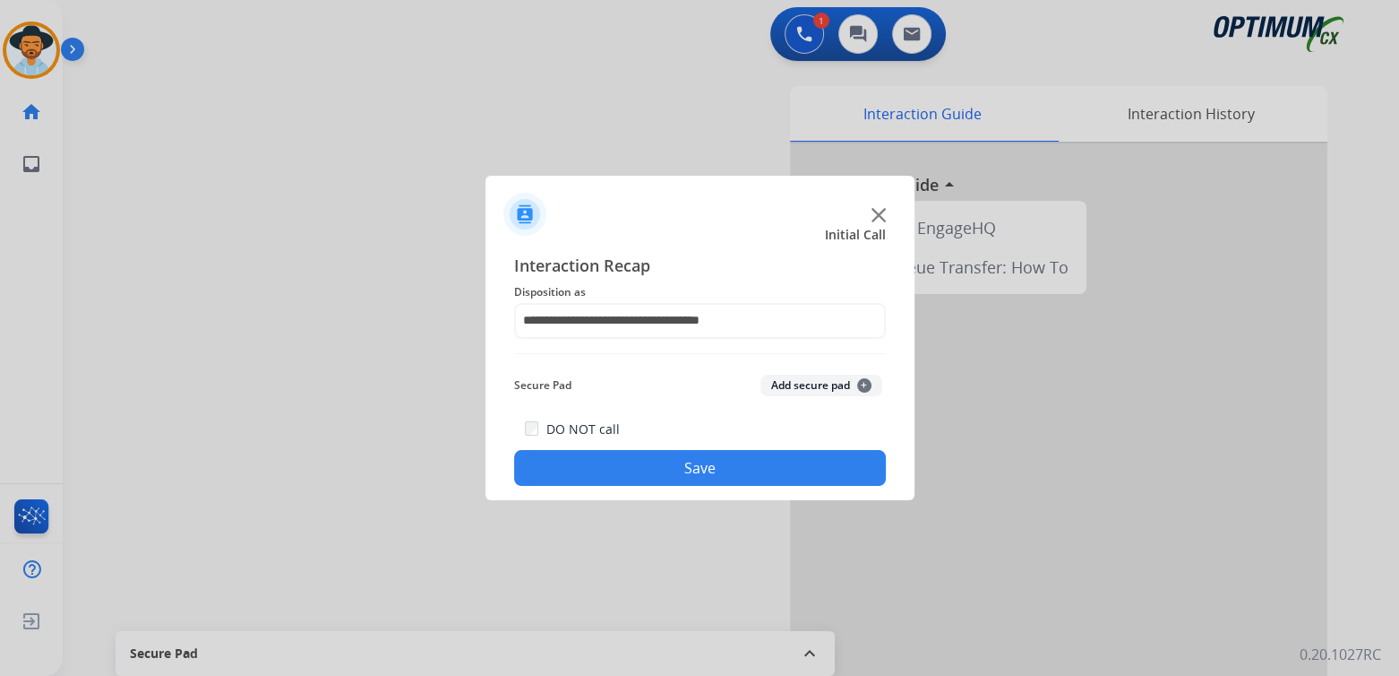
click at [714, 463] on button "Save" at bounding box center [700, 468] width 372 height 36
